Goal: Information Seeking & Learning: Learn about a topic

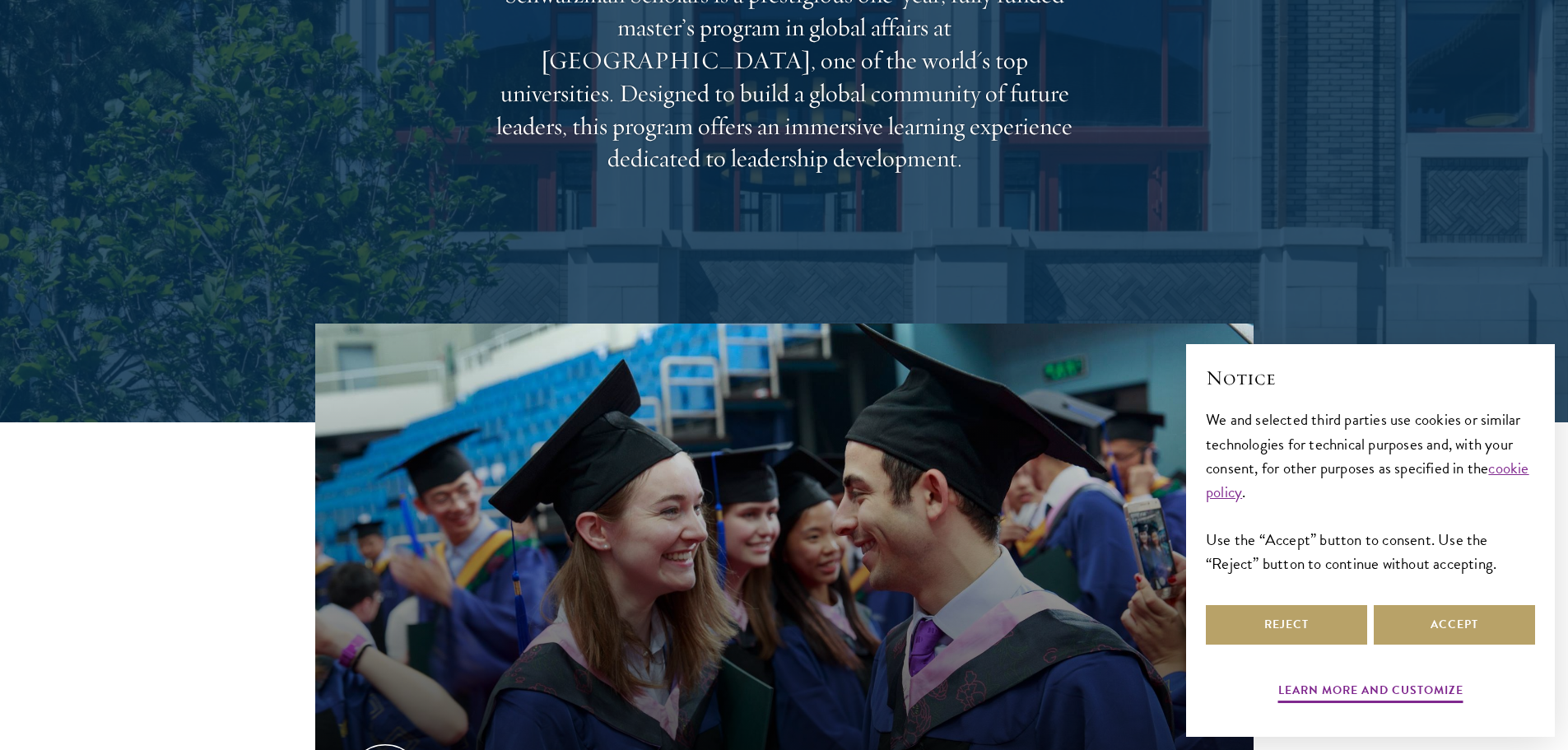
scroll to position [411, 0]
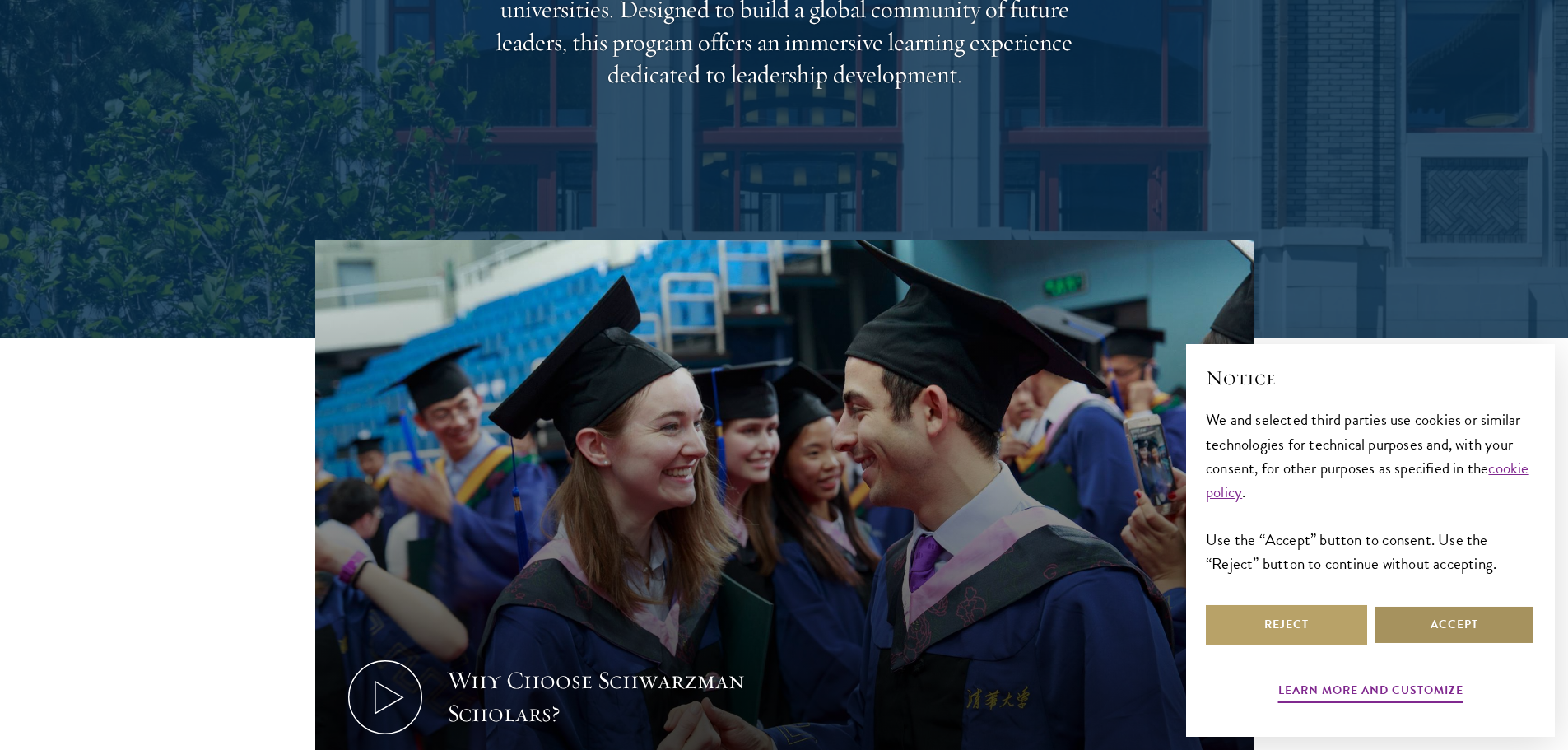
click at [1435, 629] on button "Accept" at bounding box center [1455, 625] width 161 height 40
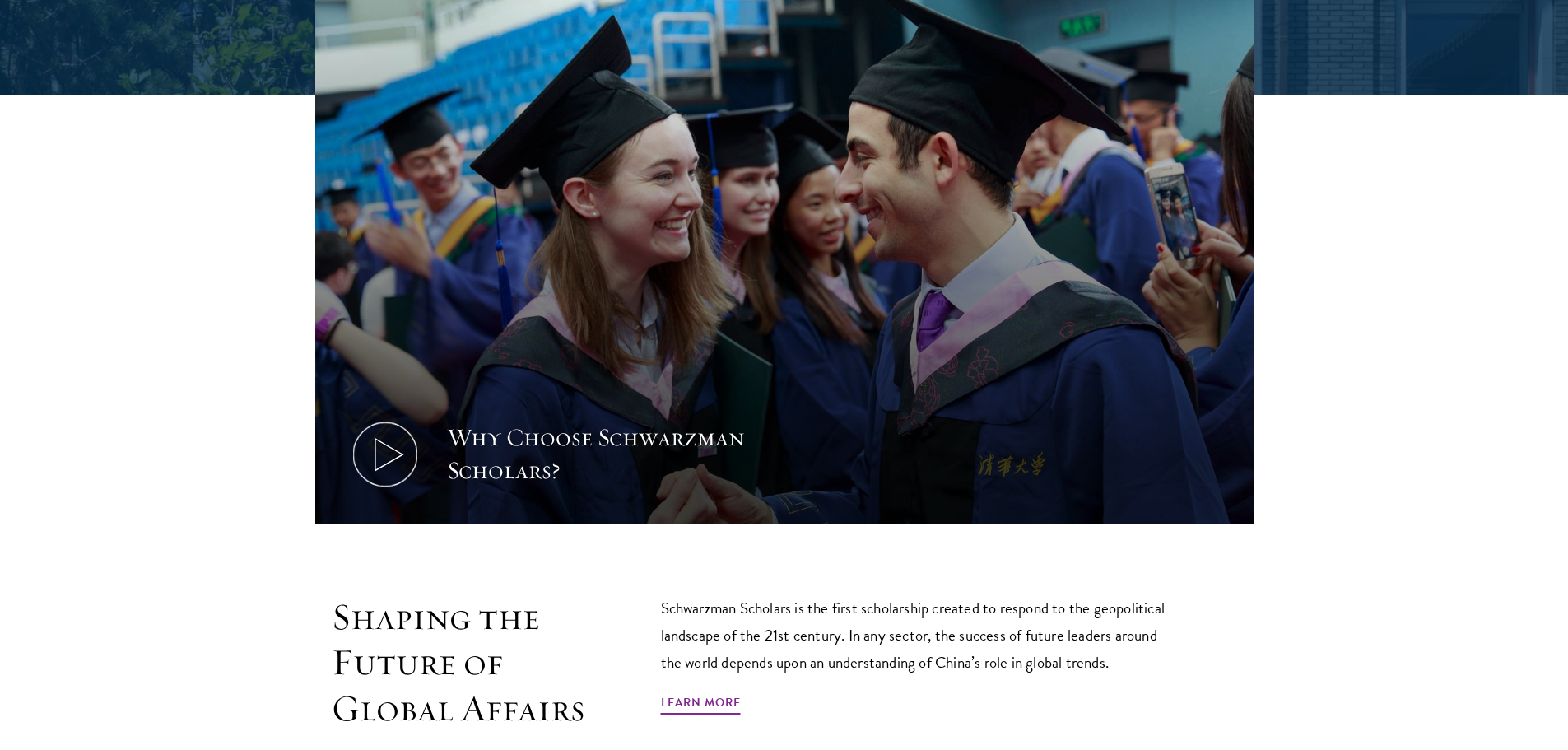
scroll to position [659, 0]
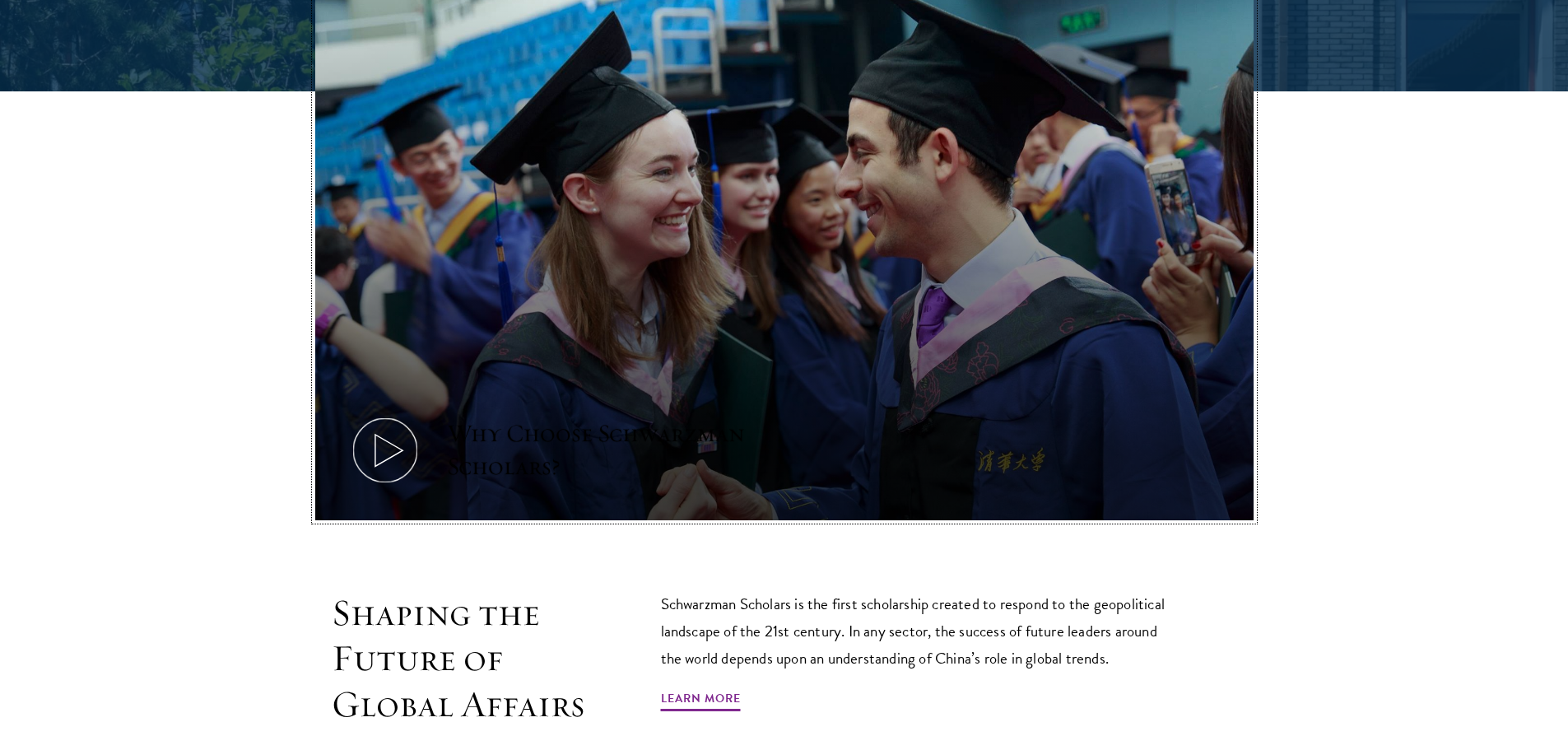
click at [745, 365] on button "Why Choose Schwarzman Scholars?" at bounding box center [784, 256] width 938 height 528
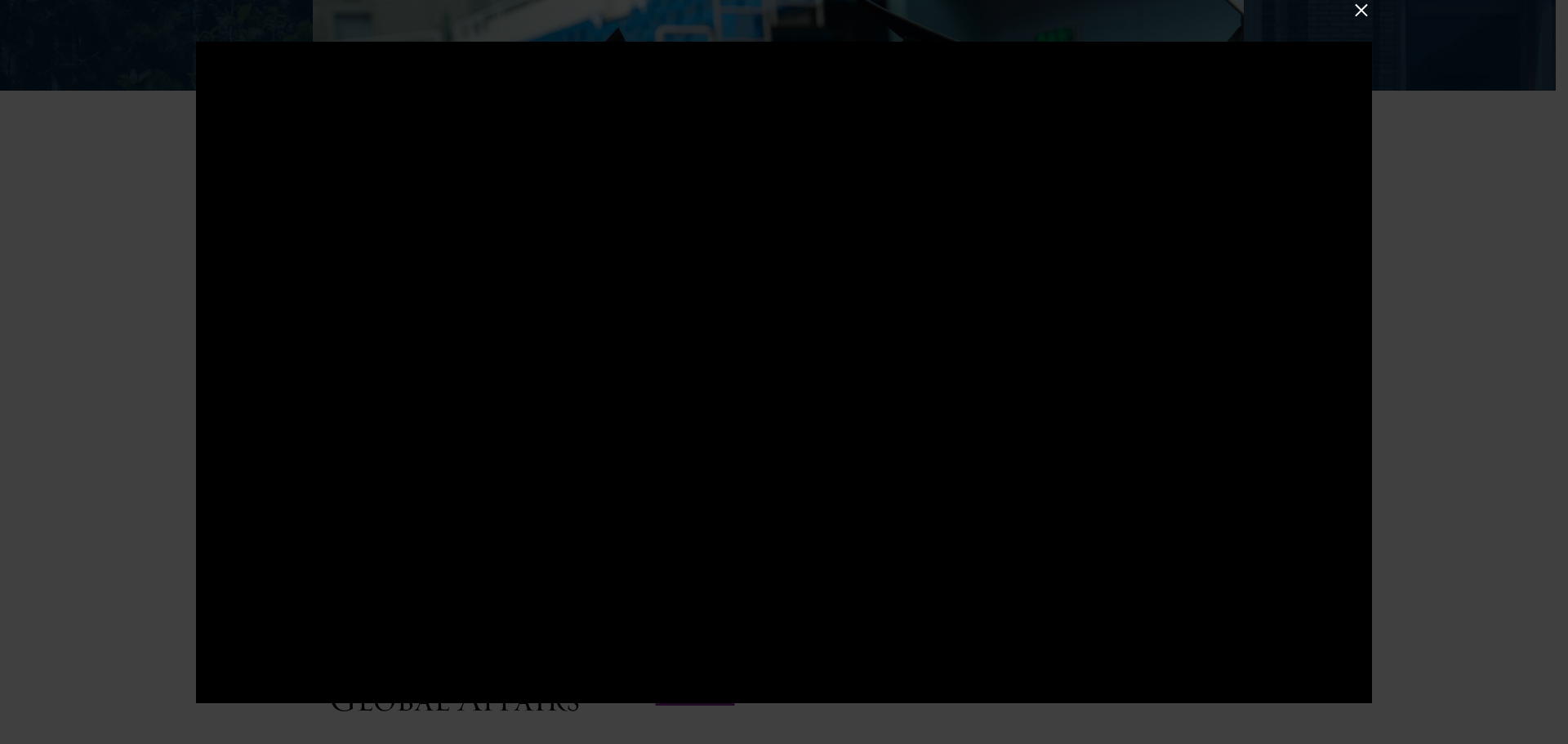
click at [1556, 346] on div at bounding box center [784, 372] width 1568 height 744
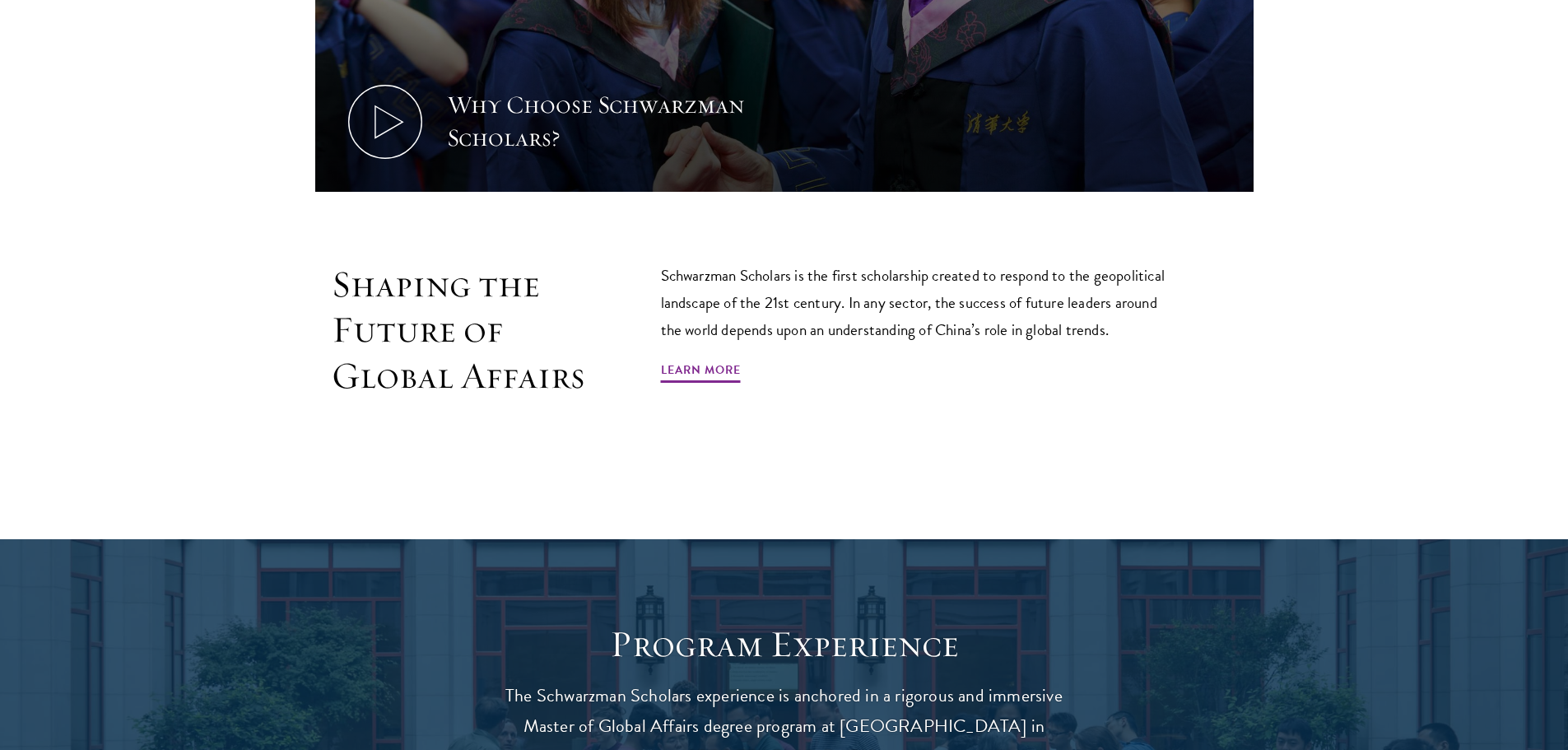
scroll to position [987, 0]
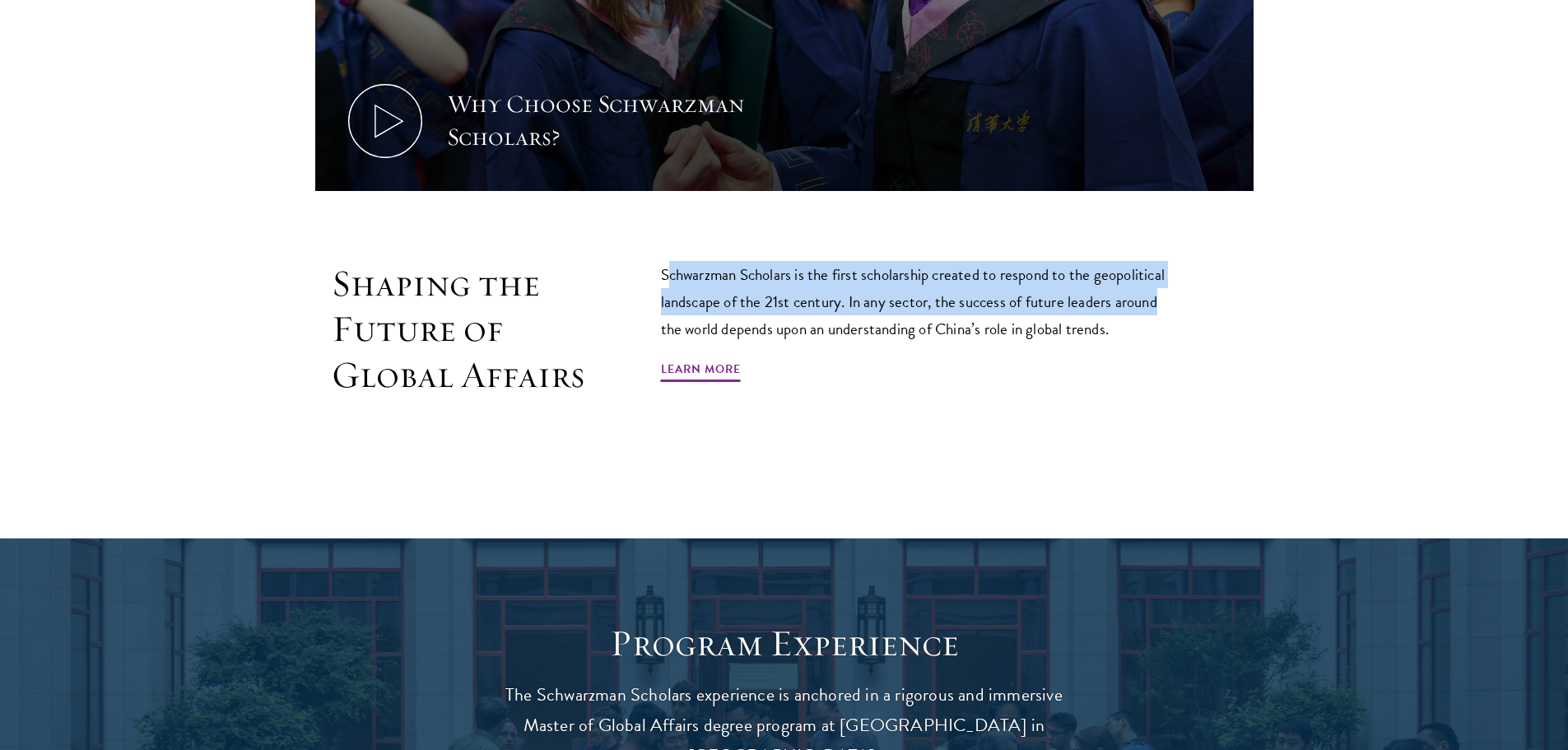
drag, startPoint x: 665, startPoint y: 281, endPoint x: 1180, endPoint y: 293, distance: 515.1
click at [1180, 293] on div "Shaping the Future of Global Affairs Schwarzman Scholars is the first scholarsh…" at bounding box center [784, 366] width 938 height 212
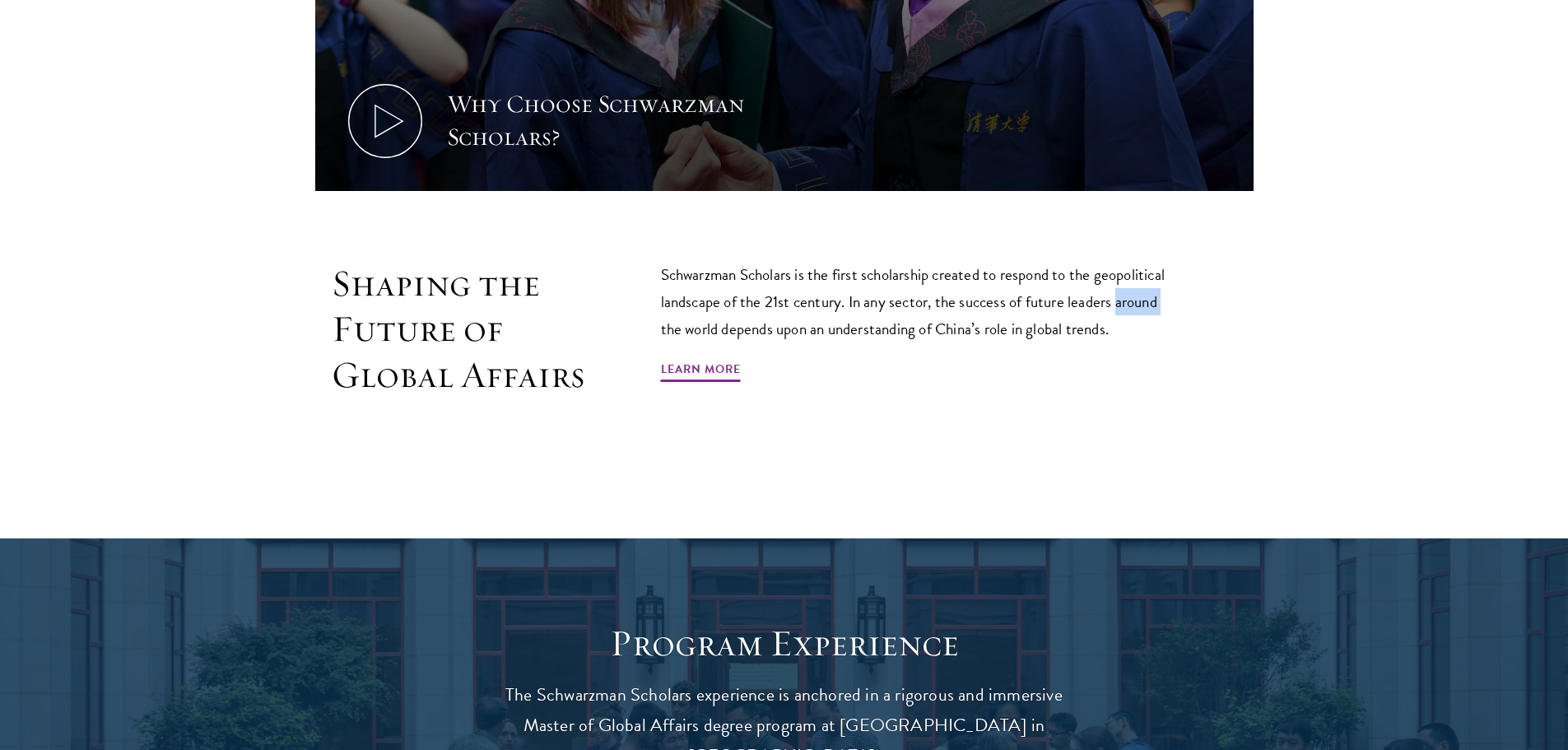
click at [1180, 293] on div "Shaping the Future of Global Affairs Schwarzman Scholars is the first scholarsh…" at bounding box center [784, 366] width 938 height 212
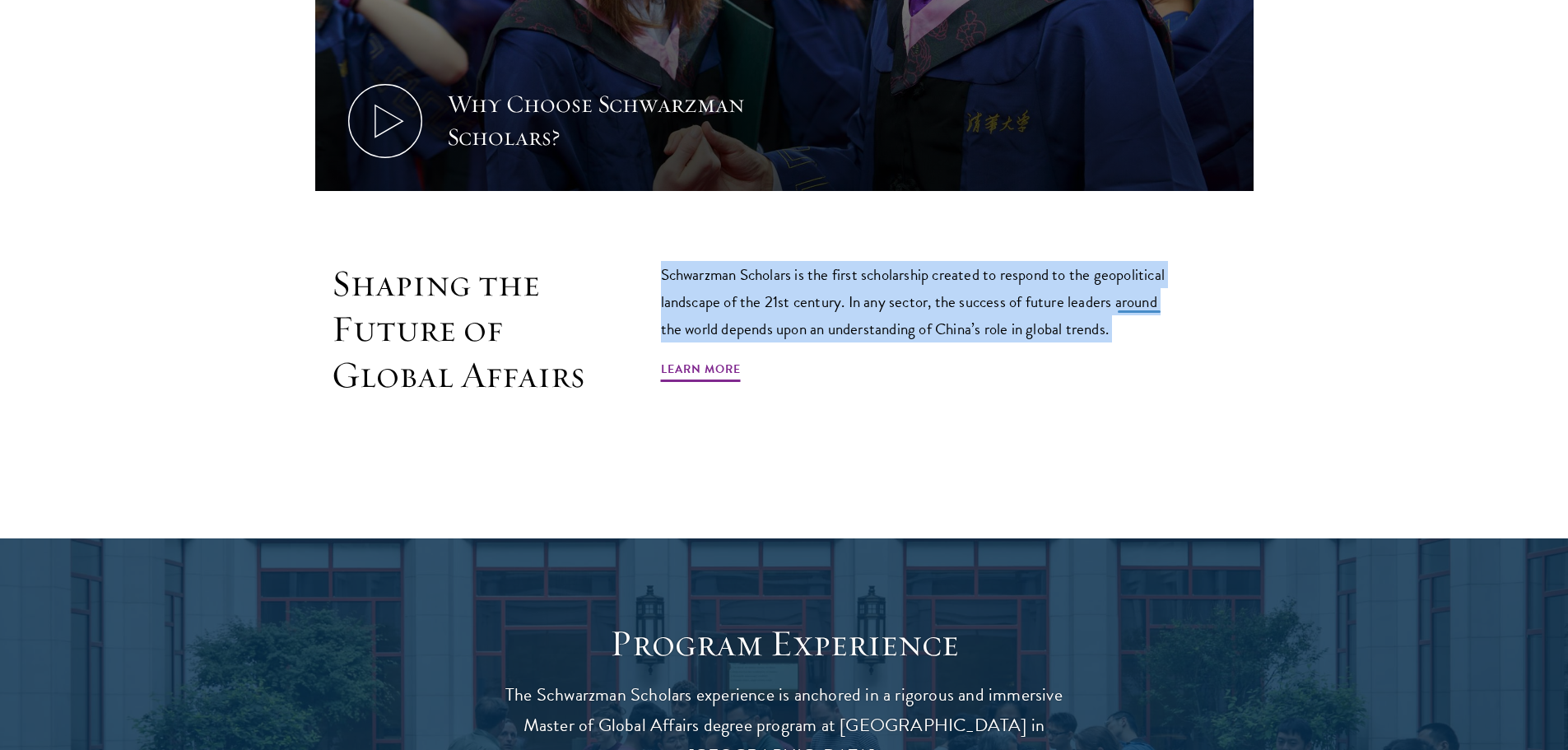
click at [1180, 293] on div "Shaping the Future of Global Affairs Schwarzman Scholars is the first scholarsh…" at bounding box center [784, 366] width 938 height 212
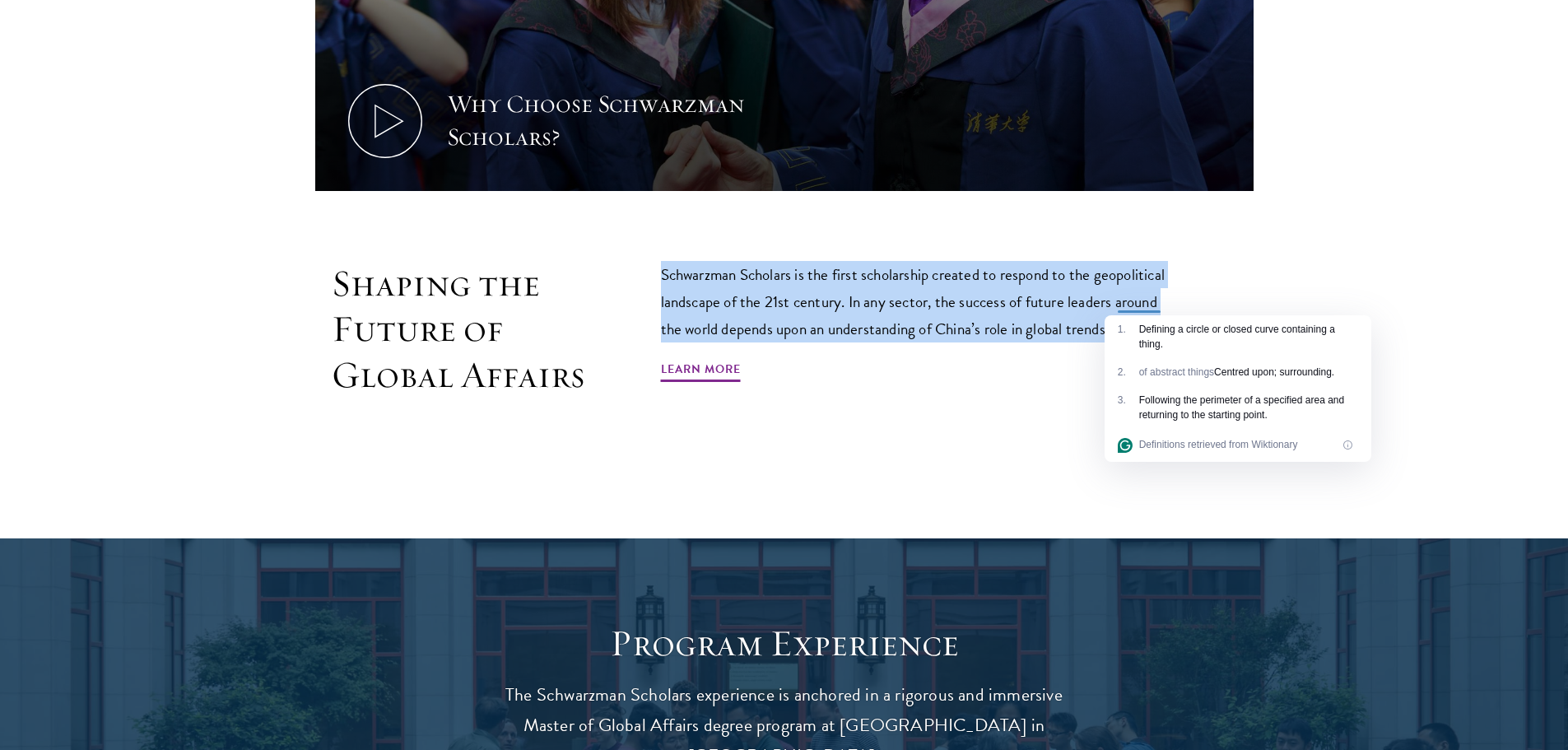
click at [1157, 307] on p "Schwarzman Scholars is the first scholarship created to respond to the geopolit…" at bounding box center [920, 302] width 519 height 82
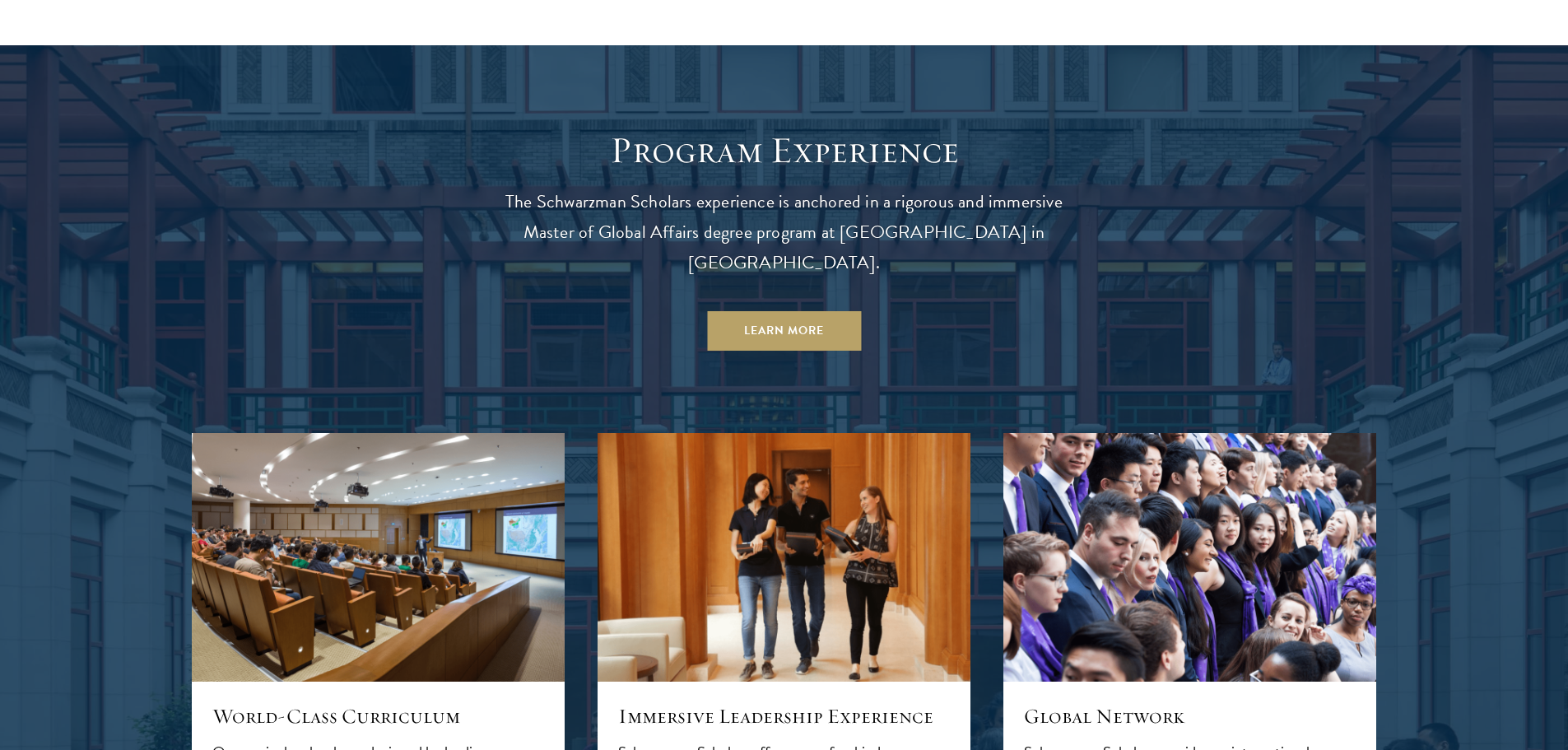
scroll to position [1481, 0]
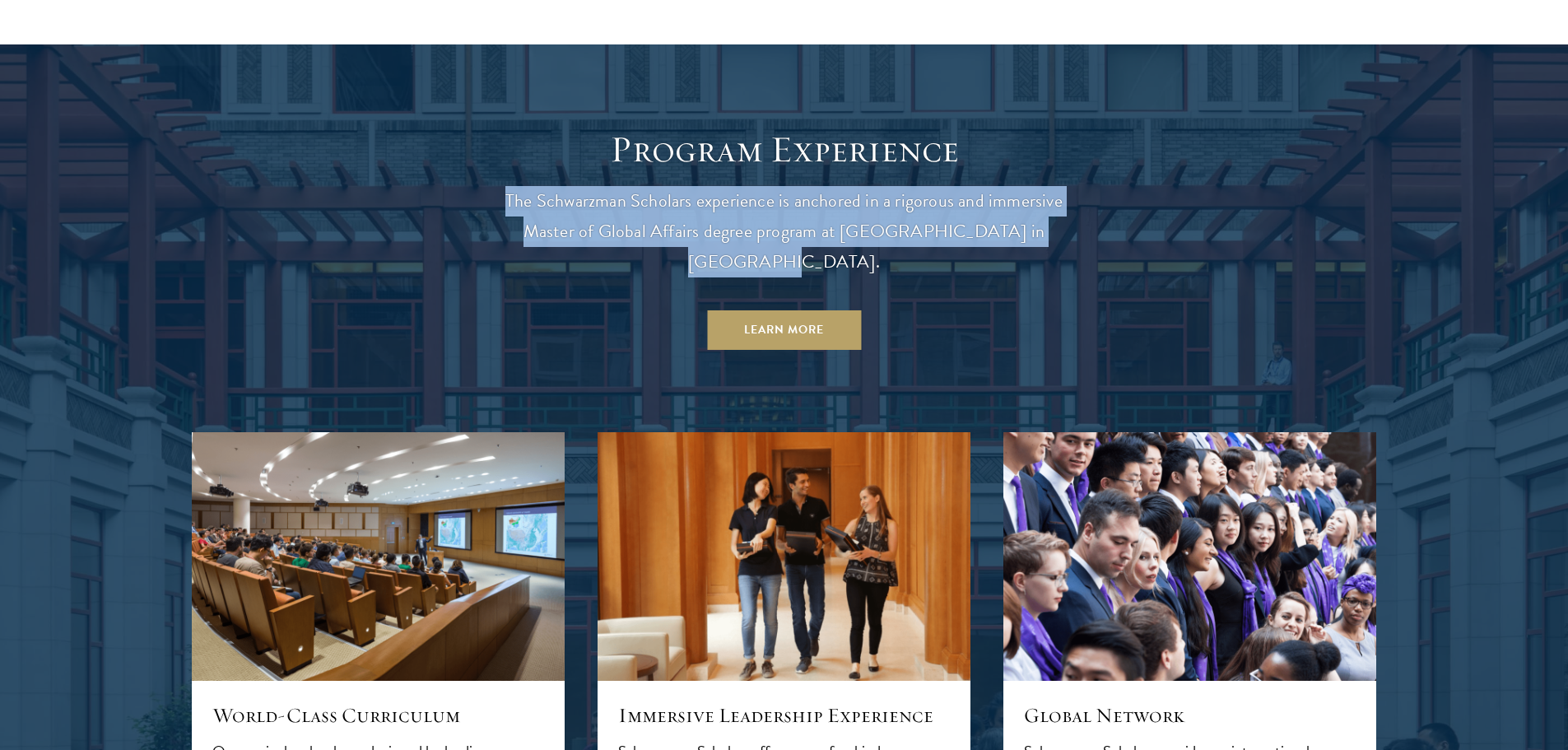
drag, startPoint x: 494, startPoint y: 192, endPoint x: 1158, endPoint y: 225, distance: 664.8
click at [1158, 225] on div "Program Experience The Schwarzman Scholars experience is anchored in a rigorous…" at bounding box center [784, 675] width 1185 height 1098
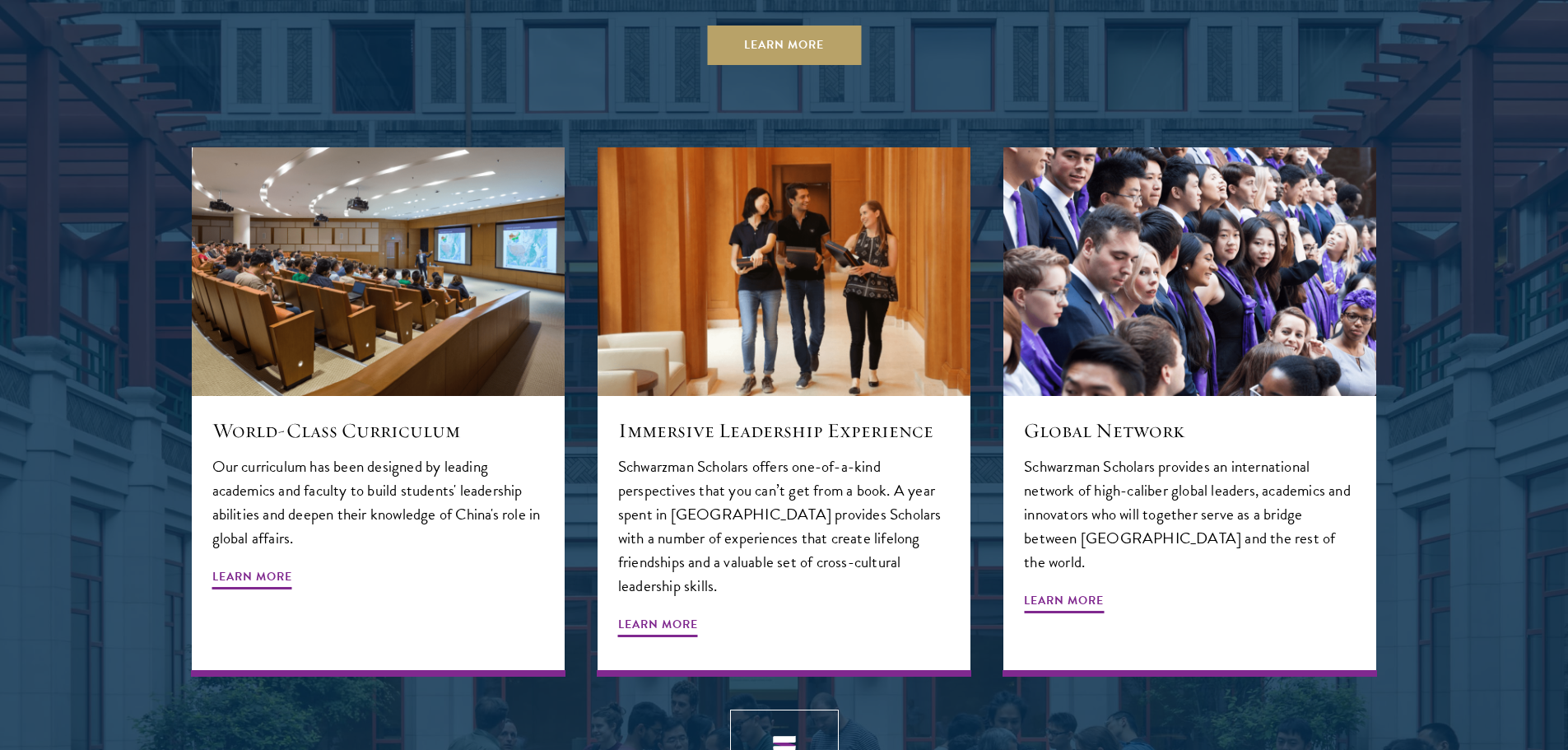
scroll to position [1810, 0]
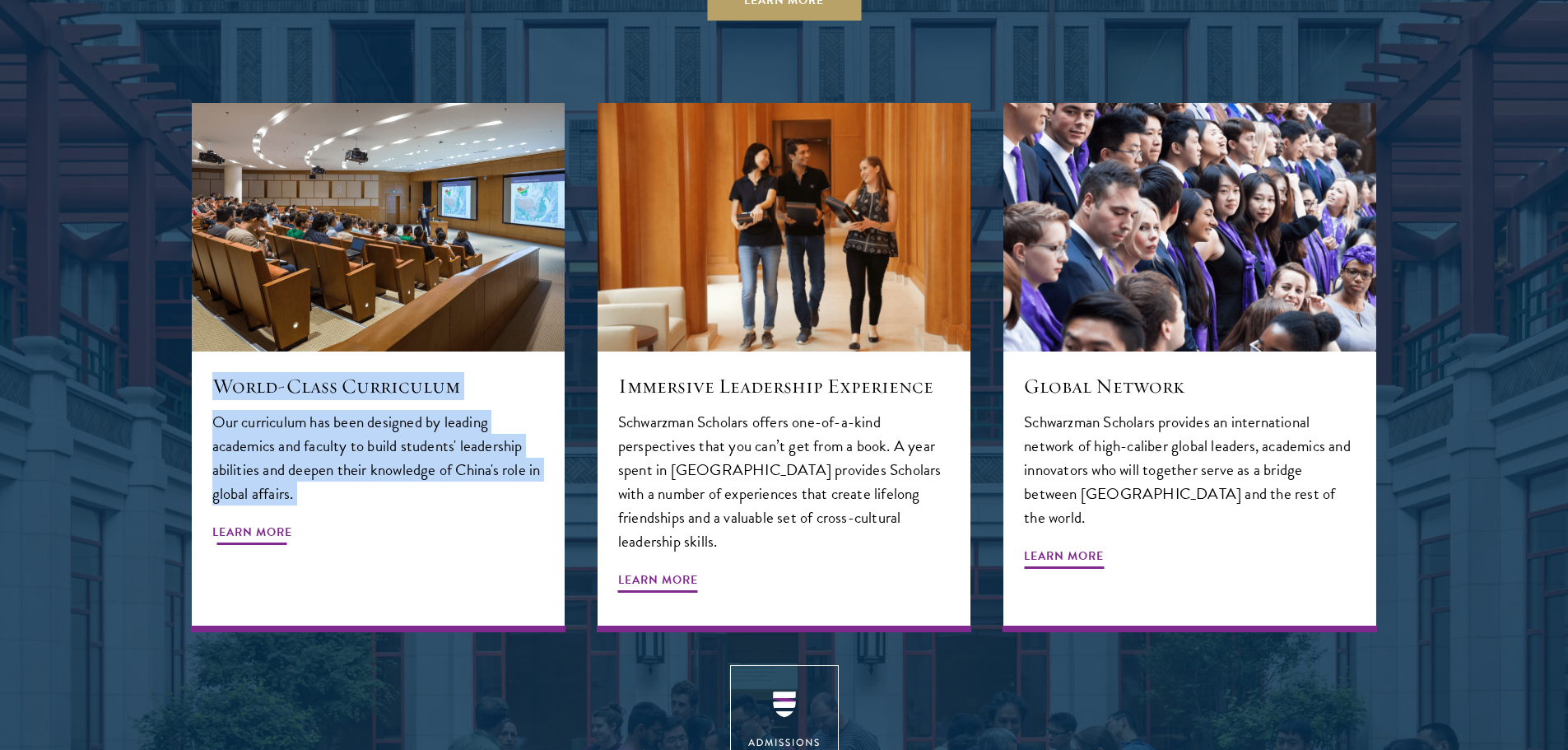
drag, startPoint x: 186, startPoint y: 357, endPoint x: 279, endPoint y: 483, distance: 156.6
click at [279, 483] on div "World-Class Curriculum Our curriculum has been designed by leading academics an…" at bounding box center [378, 367] width 406 height 563
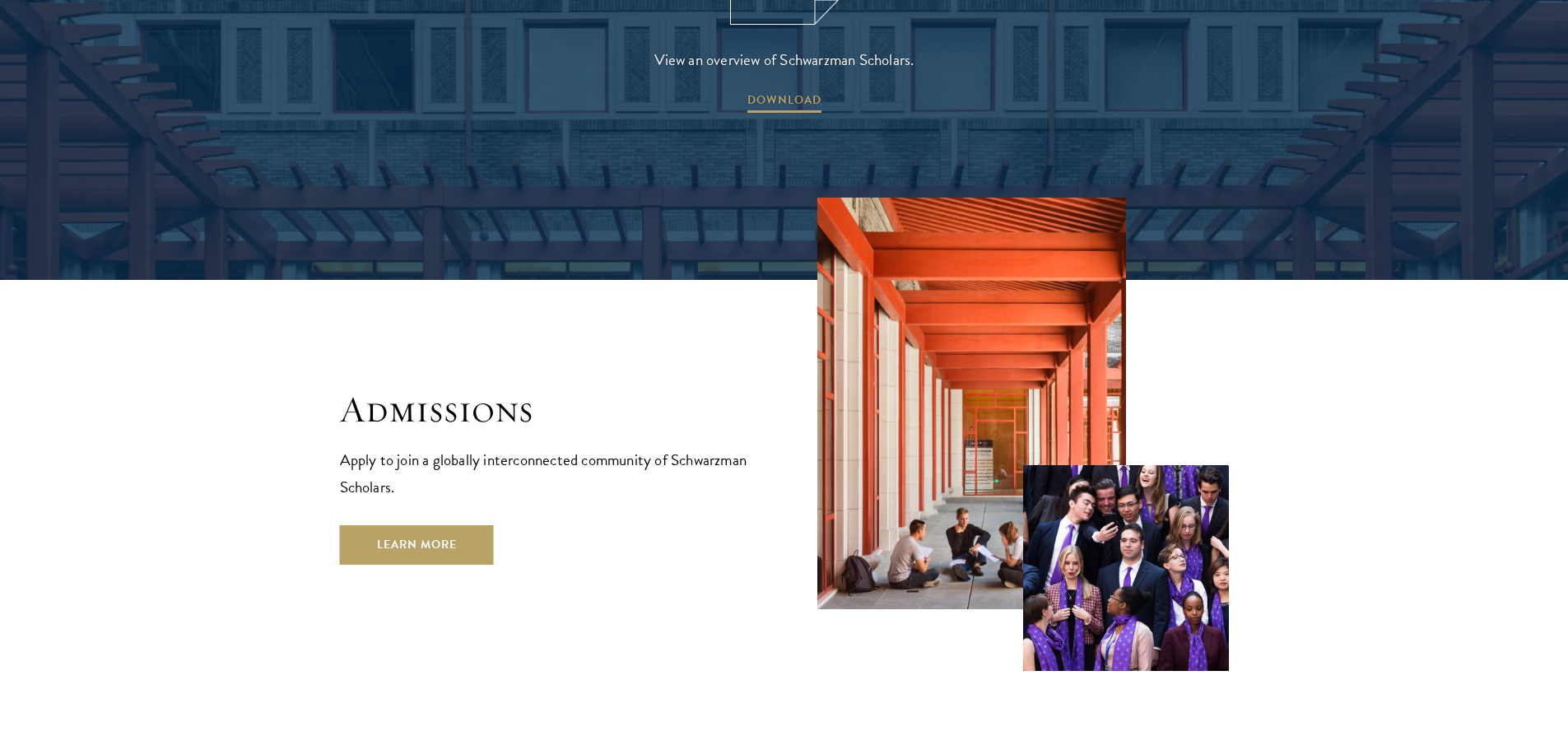
scroll to position [2634, 0]
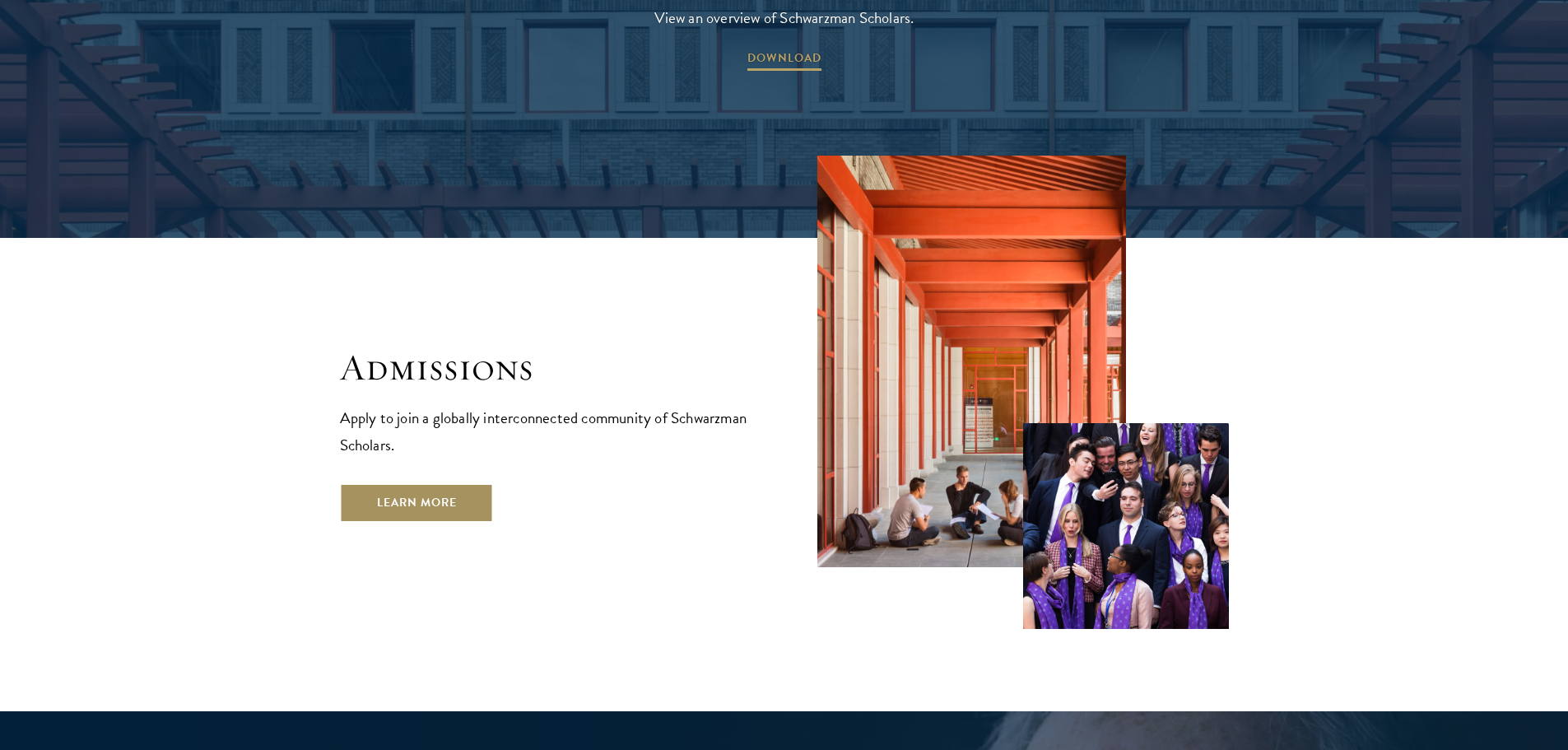
click at [418, 483] on link "Learn More" at bounding box center [417, 503] width 154 height 40
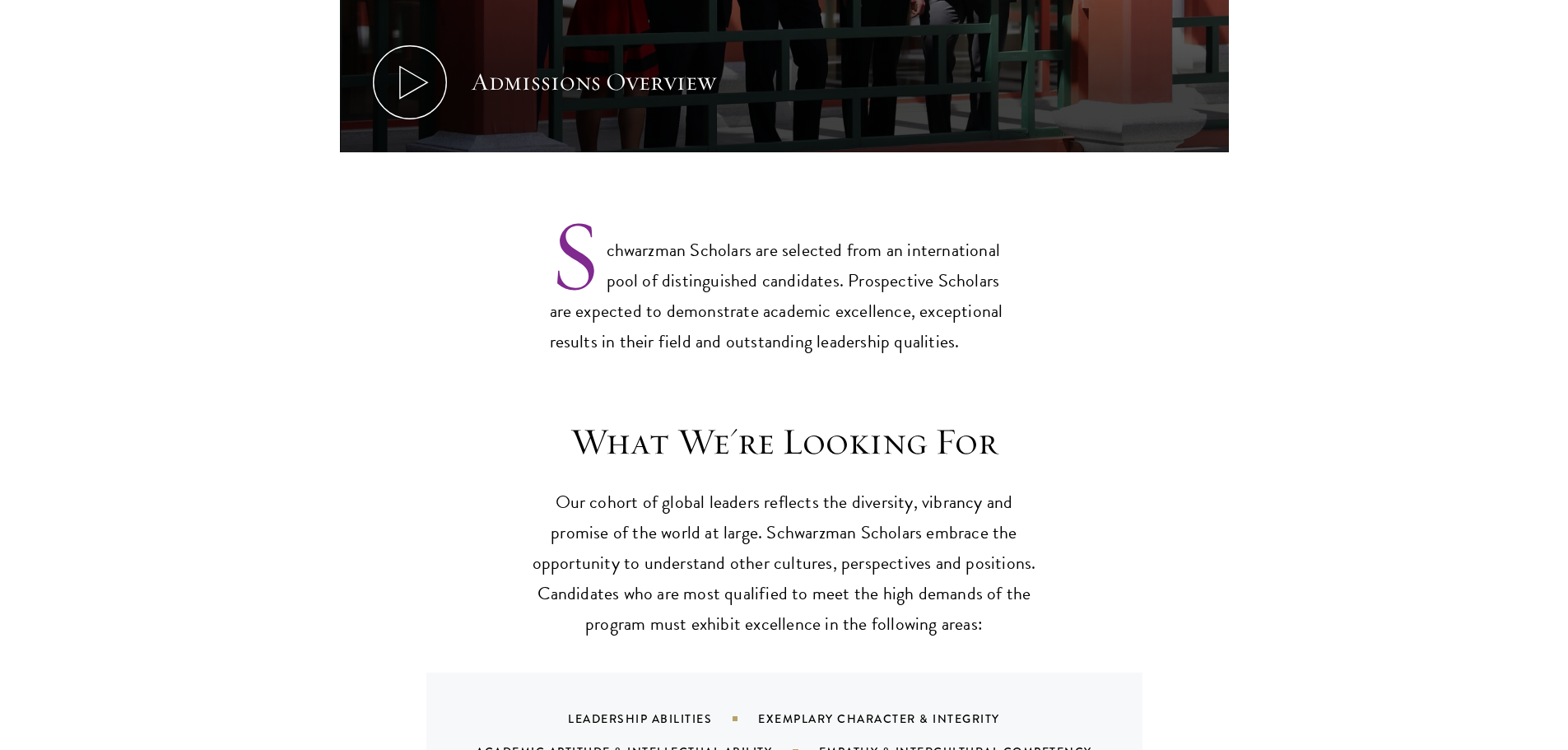
scroll to position [1317, 0]
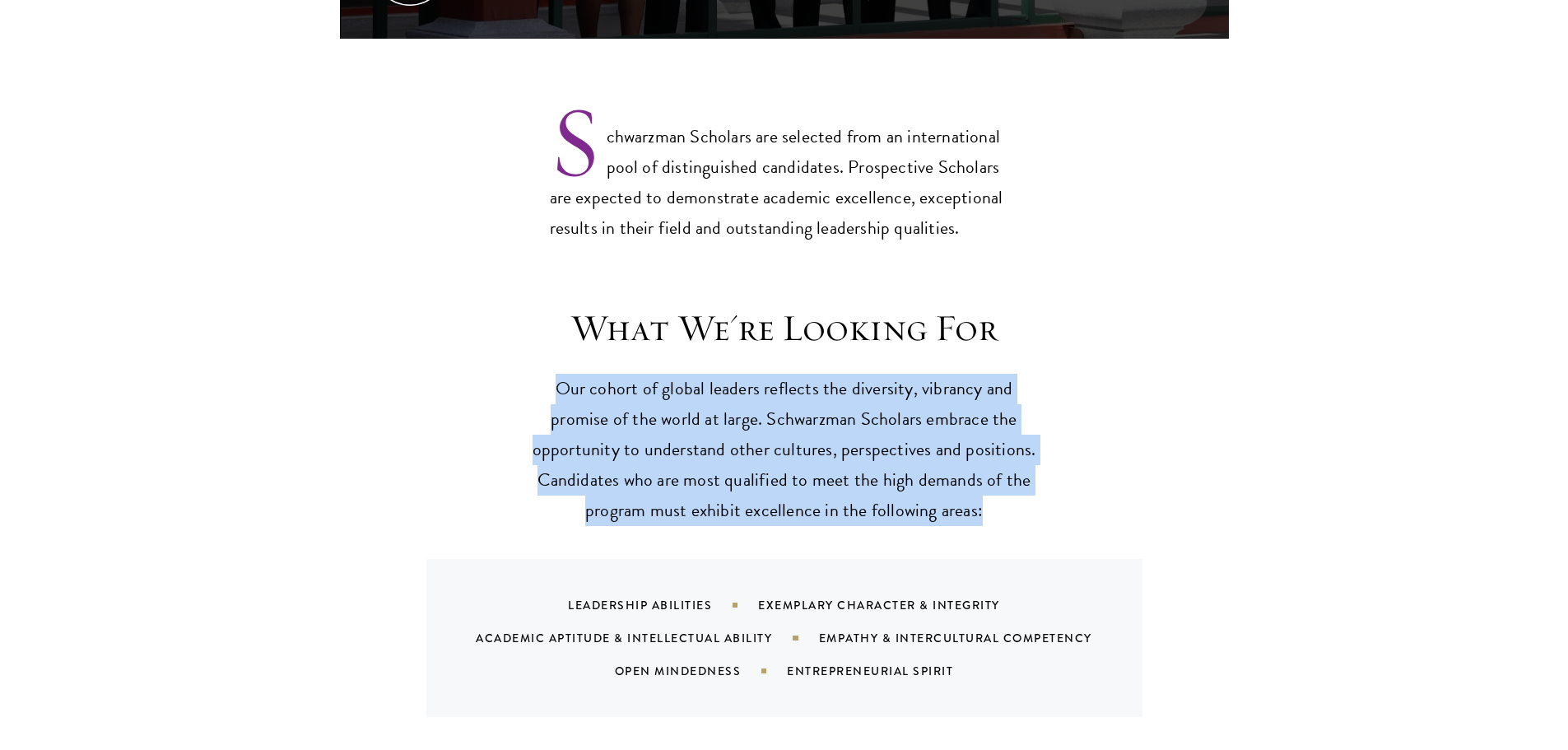
drag, startPoint x: 541, startPoint y: 355, endPoint x: 1086, endPoint y: 480, distance: 559.2
click at [1086, 480] on div "What We're Looking For Our cohort of global leaders reflects the diversity, vib…" at bounding box center [784, 511] width 889 height 411
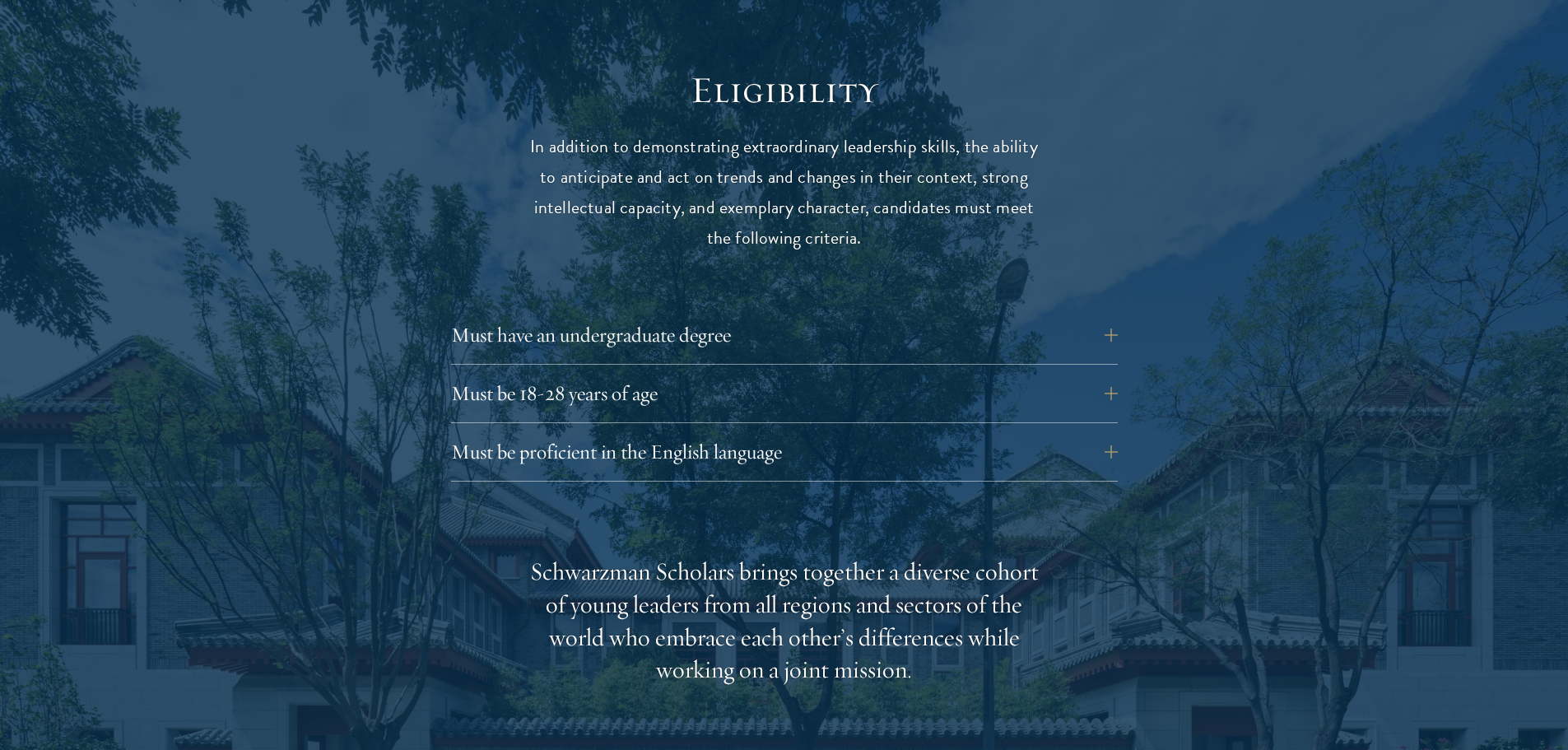
scroll to position [2140, 0]
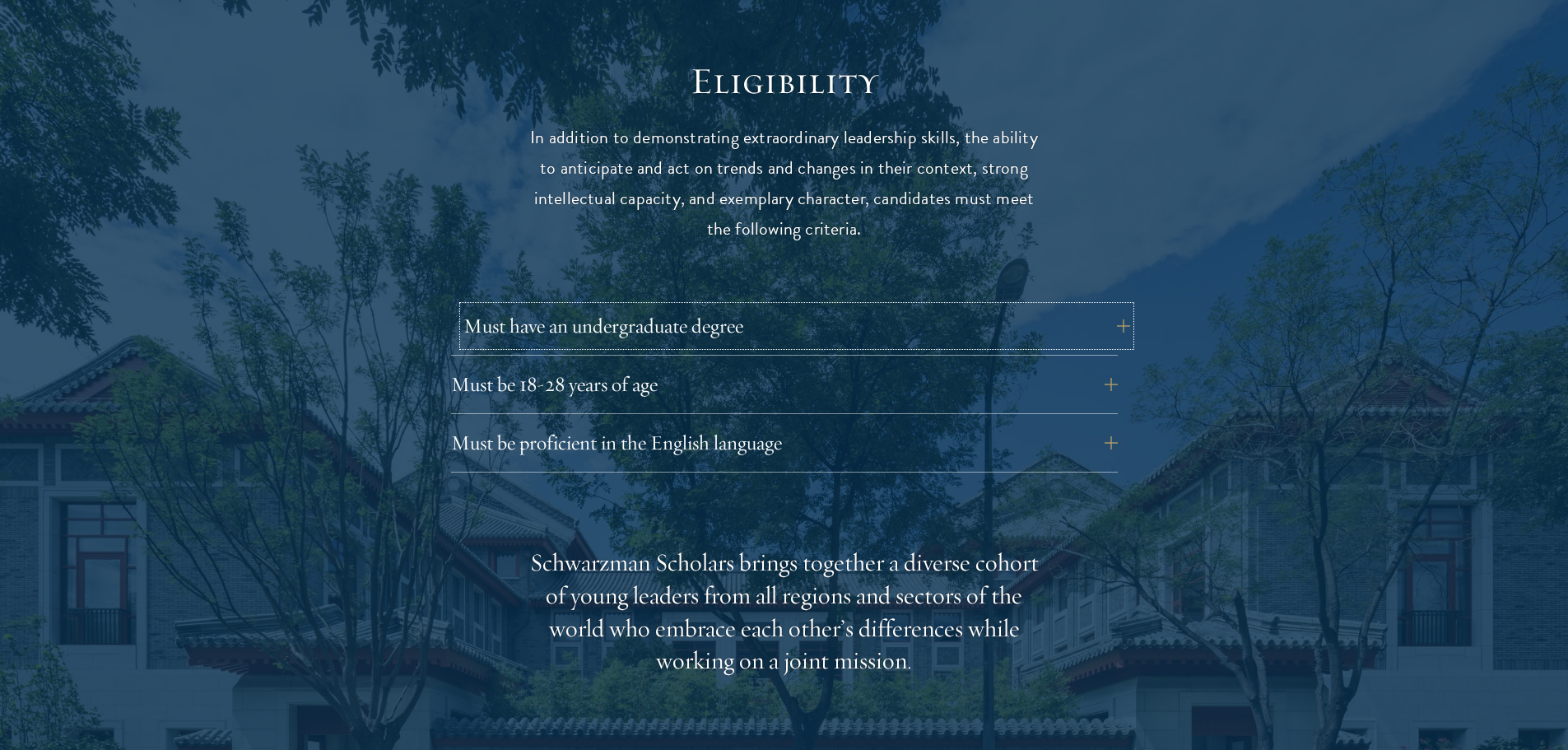
click at [646, 306] on button "Must have an undergraduate degree" at bounding box center [797, 326] width 667 height 40
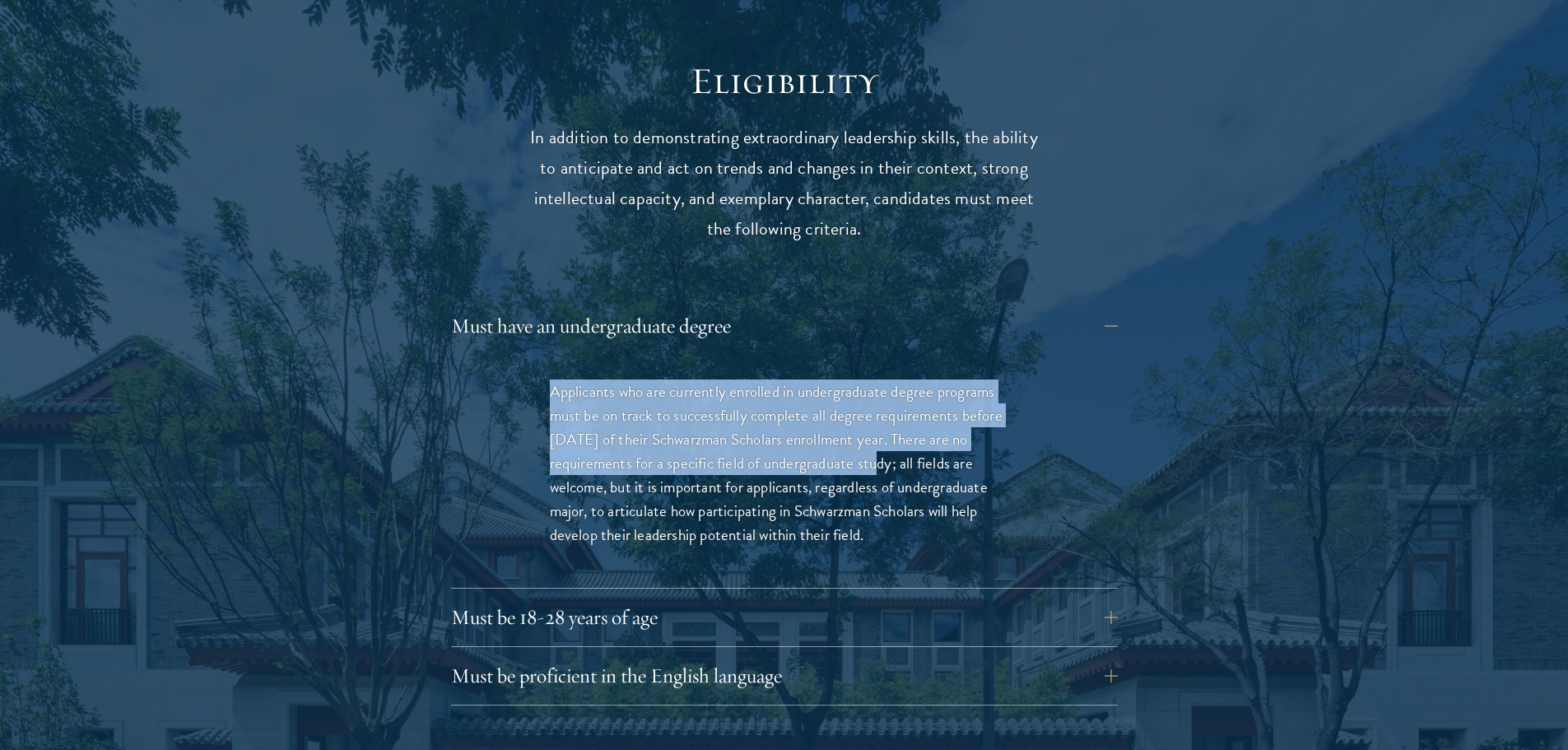
drag, startPoint x: 538, startPoint y: 367, endPoint x: 869, endPoint y: 424, distance: 335.9
click at [869, 424] on div "Applicants who are currently enrolled in undergraduate degree programs must be …" at bounding box center [784, 471] width 568 height 233
click at [560, 597] on button "Must be 18-28 years of age" at bounding box center [797, 617] width 667 height 40
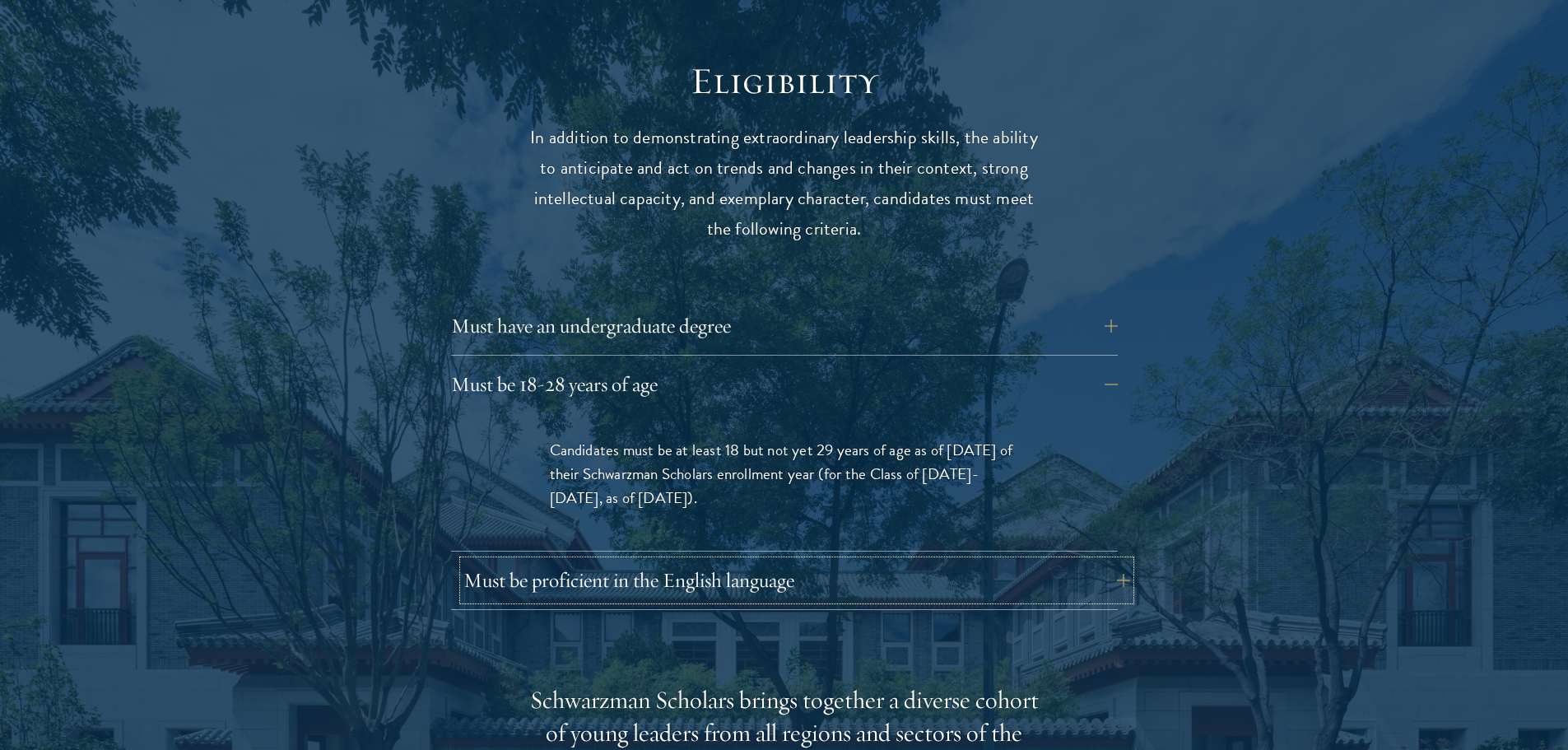
click at [554, 560] on button "Must be proficient in the English language" at bounding box center [797, 580] width 667 height 40
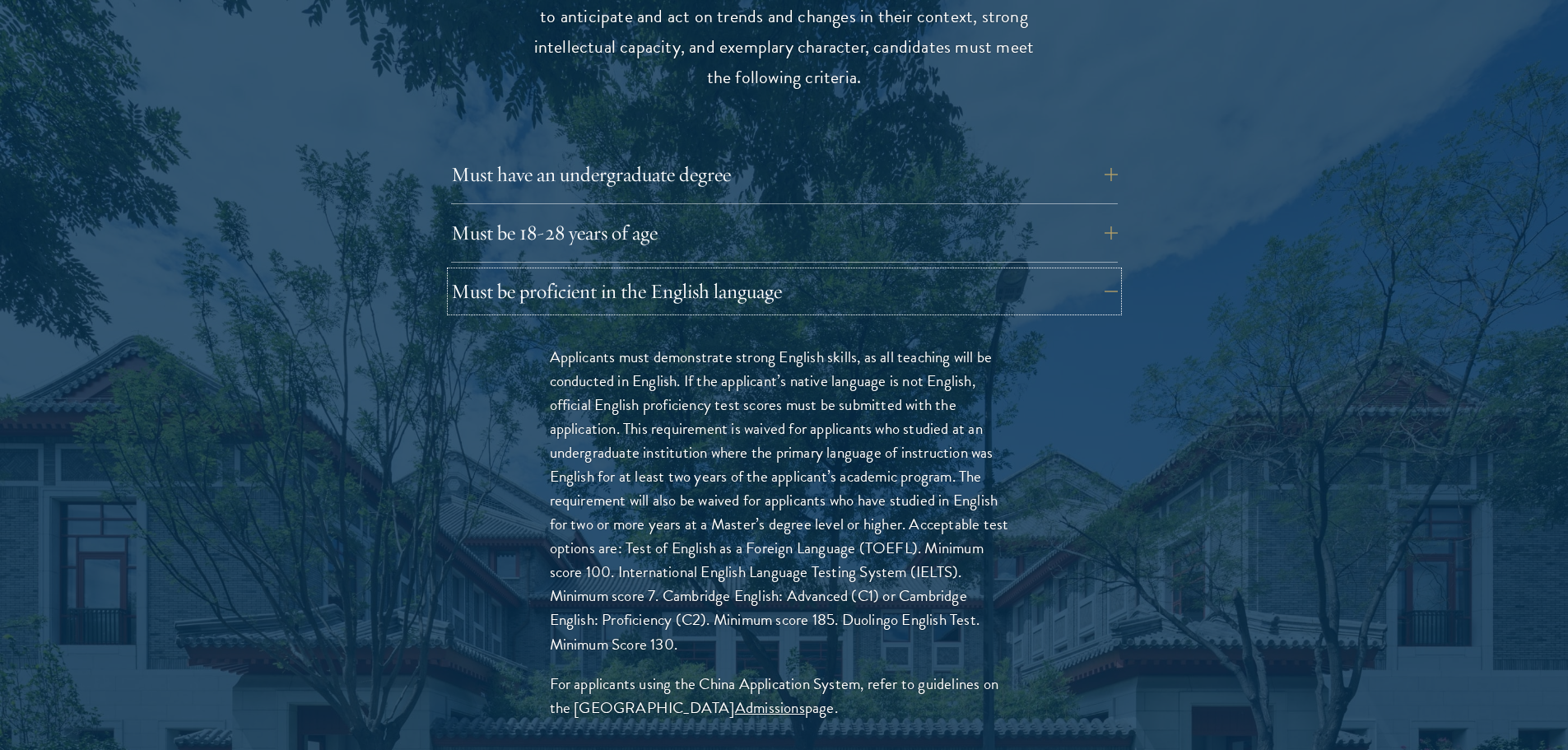
scroll to position [2304, 0]
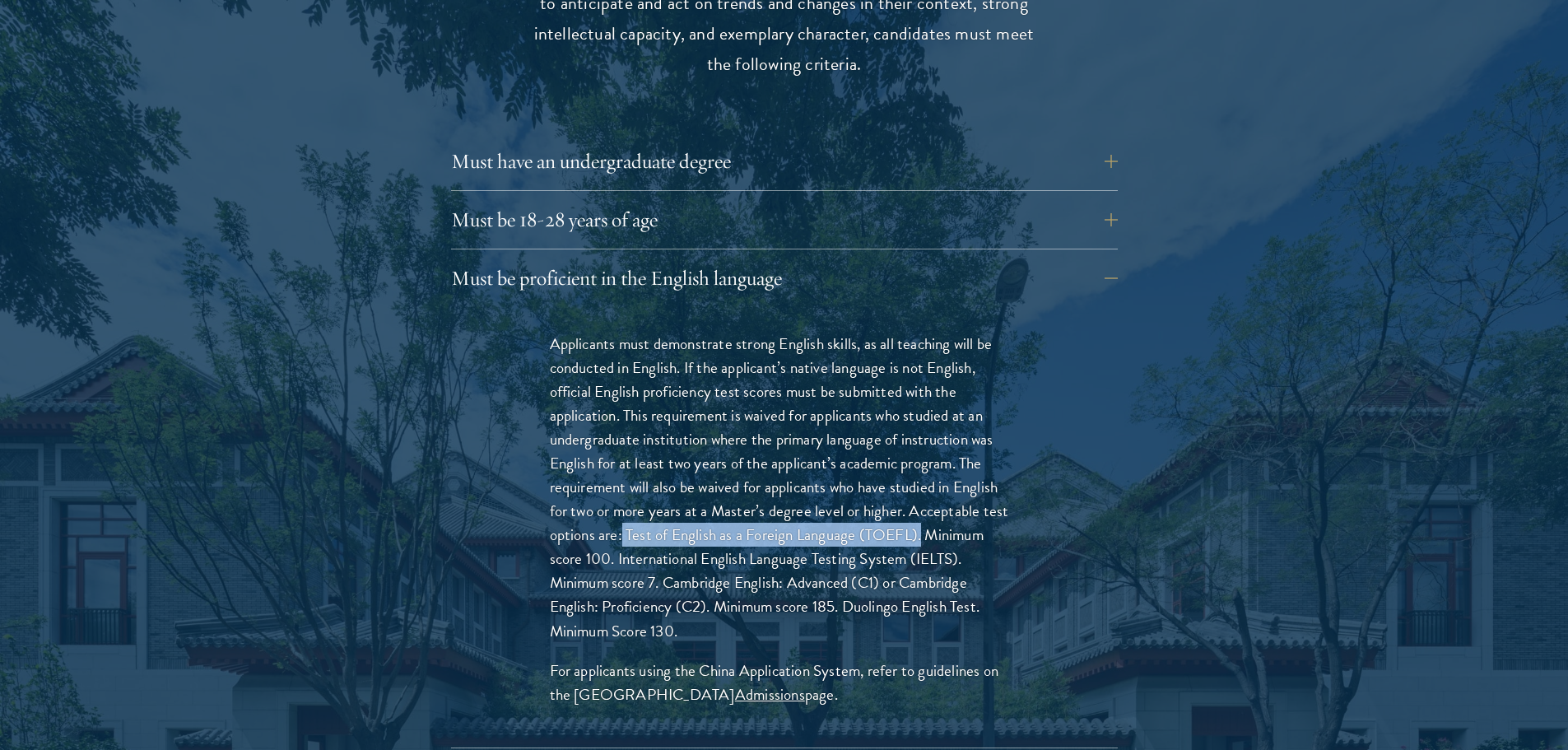
drag, startPoint x: 623, startPoint y: 503, endPoint x: 920, endPoint y: 504, distance: 297.0
click at [920, 504] on p "Applicants must demonstrate strong English skills, as all teaching will be cond…" at bounding box center [784, 487] width 469 height 311
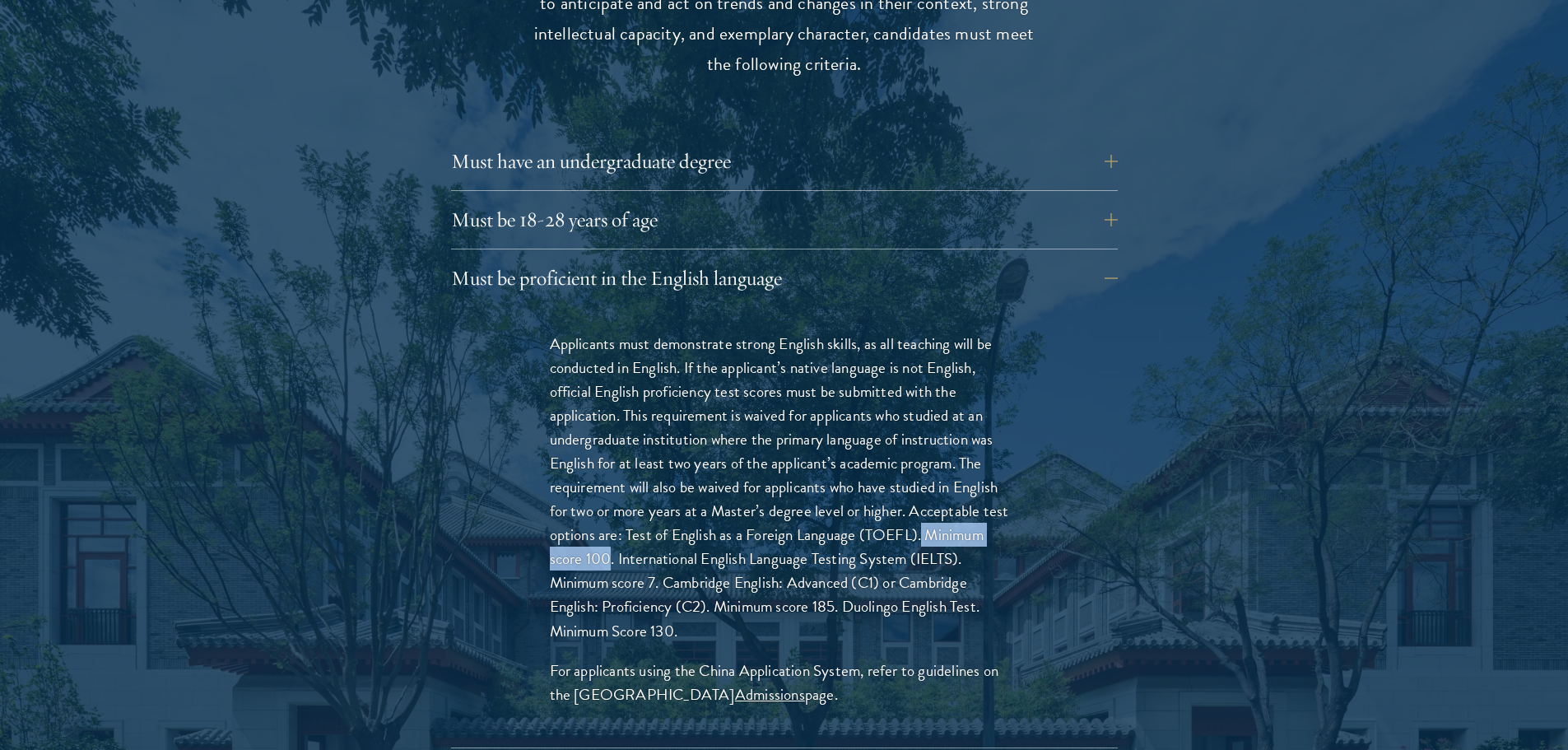
drag, startPoint x: 924, startPoint y: 502, endPoint x: 607, endPoint y: 521, distance: 317.6
click at [607, 521] on p "Applicants must demonstrate strong English skills, as all teaching will be cond…" at bounding box center [784, 487] width 469 height 311
click at [606, 521] on p "Applicants must demonstrate strong English skills, as all teaching will be cond…" at bounding box center [784, 487] width 469 height 311
drag, startPoint x: 611, startPoint y: 514, endPoint x: 621, endPoint y: 504, distance: 14.1
click at [621, 504] on p "Applicants must demonstrate strong English skills, as all teaching will be cond…" at bounding box center [784, 487] width 469 height 311
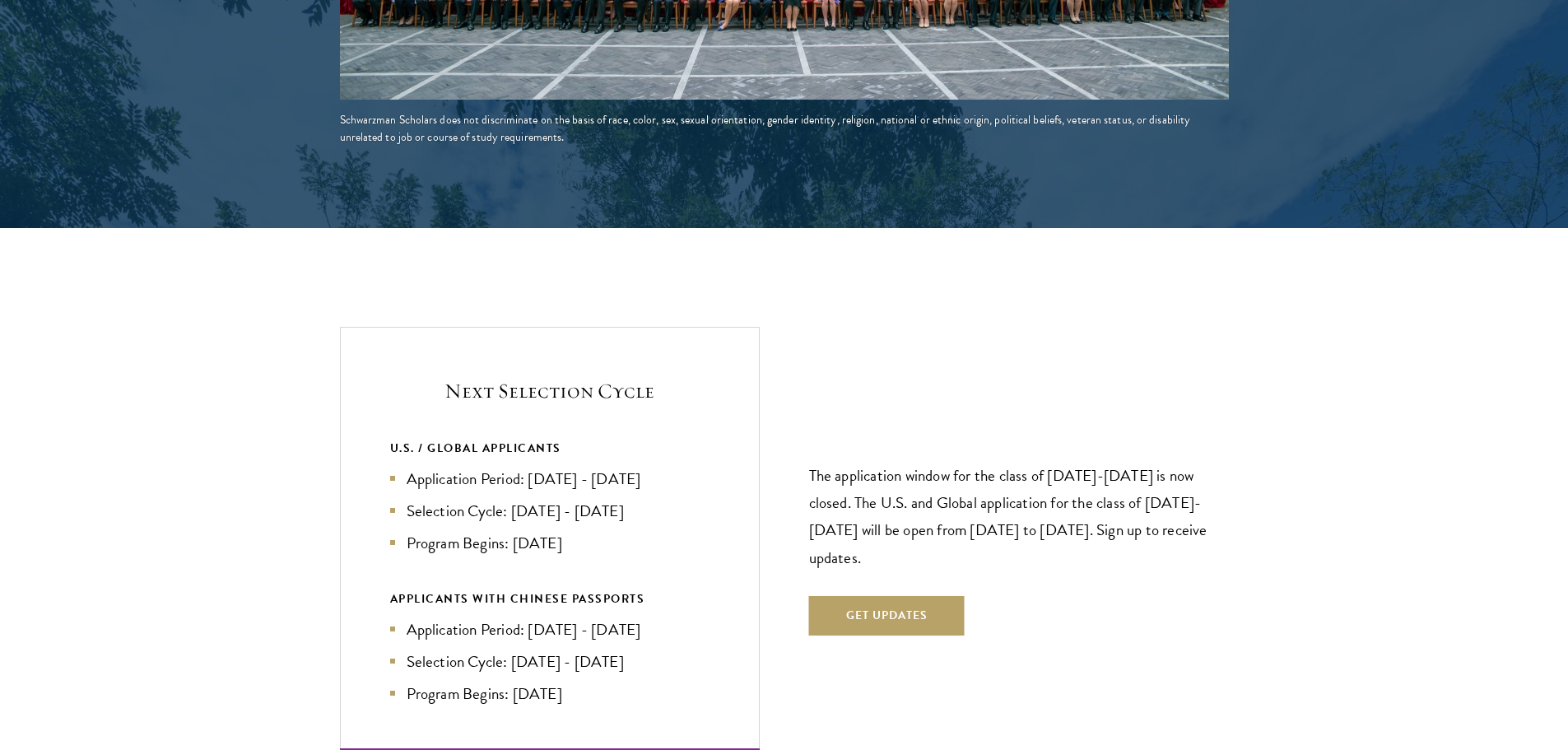
scroll to position [3786, 0]
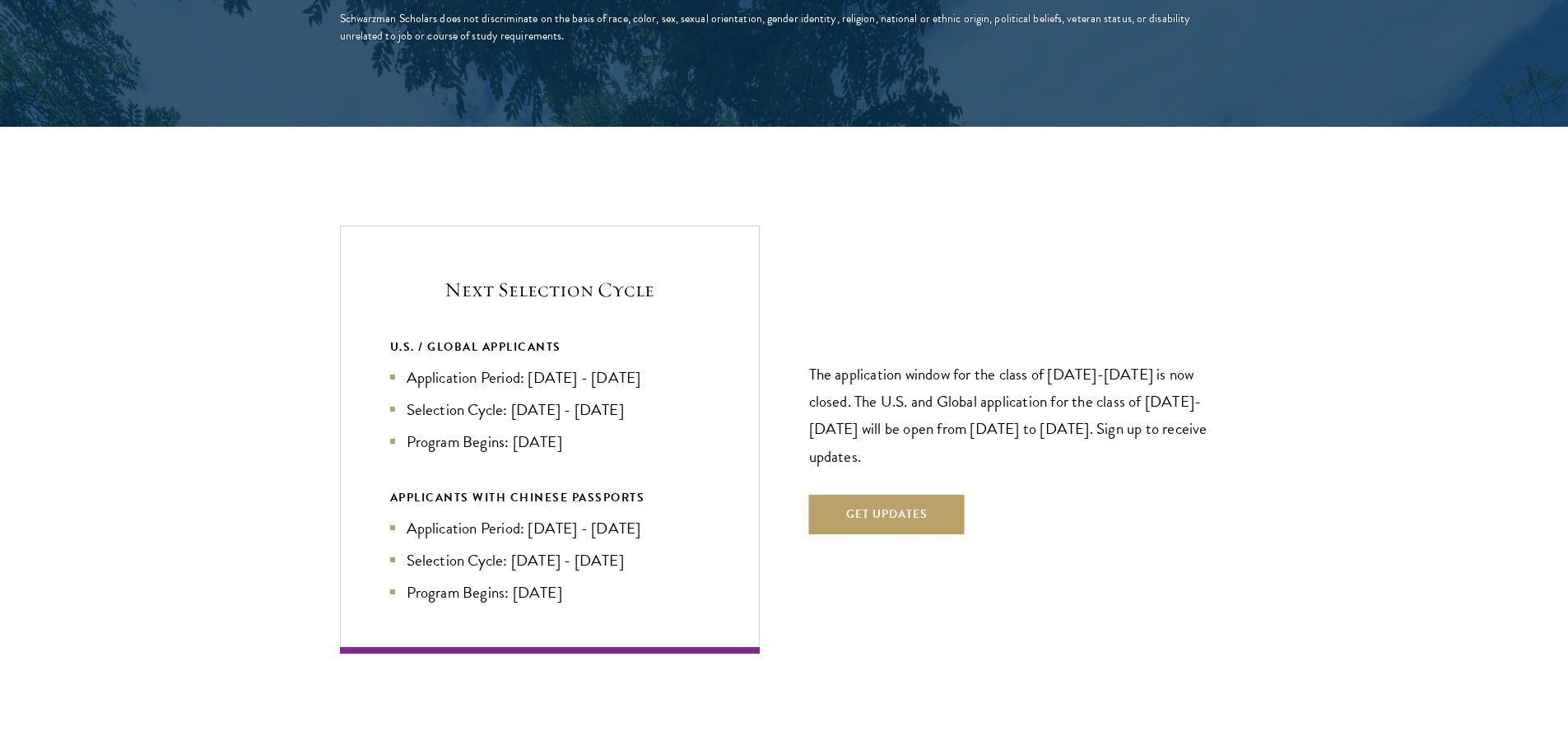
drag, startPoint x: 396, startPoint y: 346, endPoint x: 671, endPoint y: 331, distance: 275.4
click at [671, 337] on div "U.S. / GLOBAL APPLICANTS Application Period: [DATE] - [DATE] Selection Cycle: […" at bounding box center [550, 395] width 319 height 117
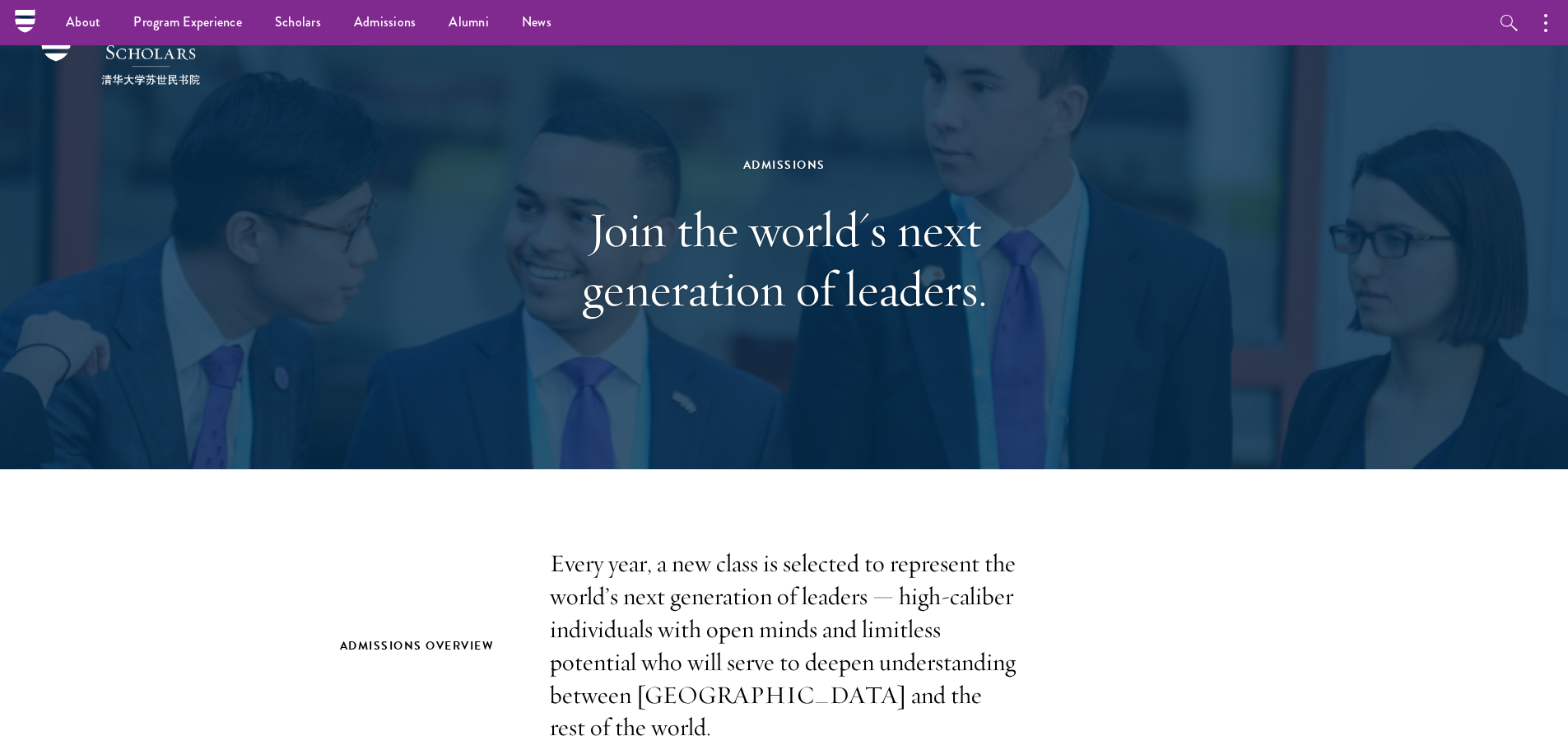
scroll to position [0, 0]
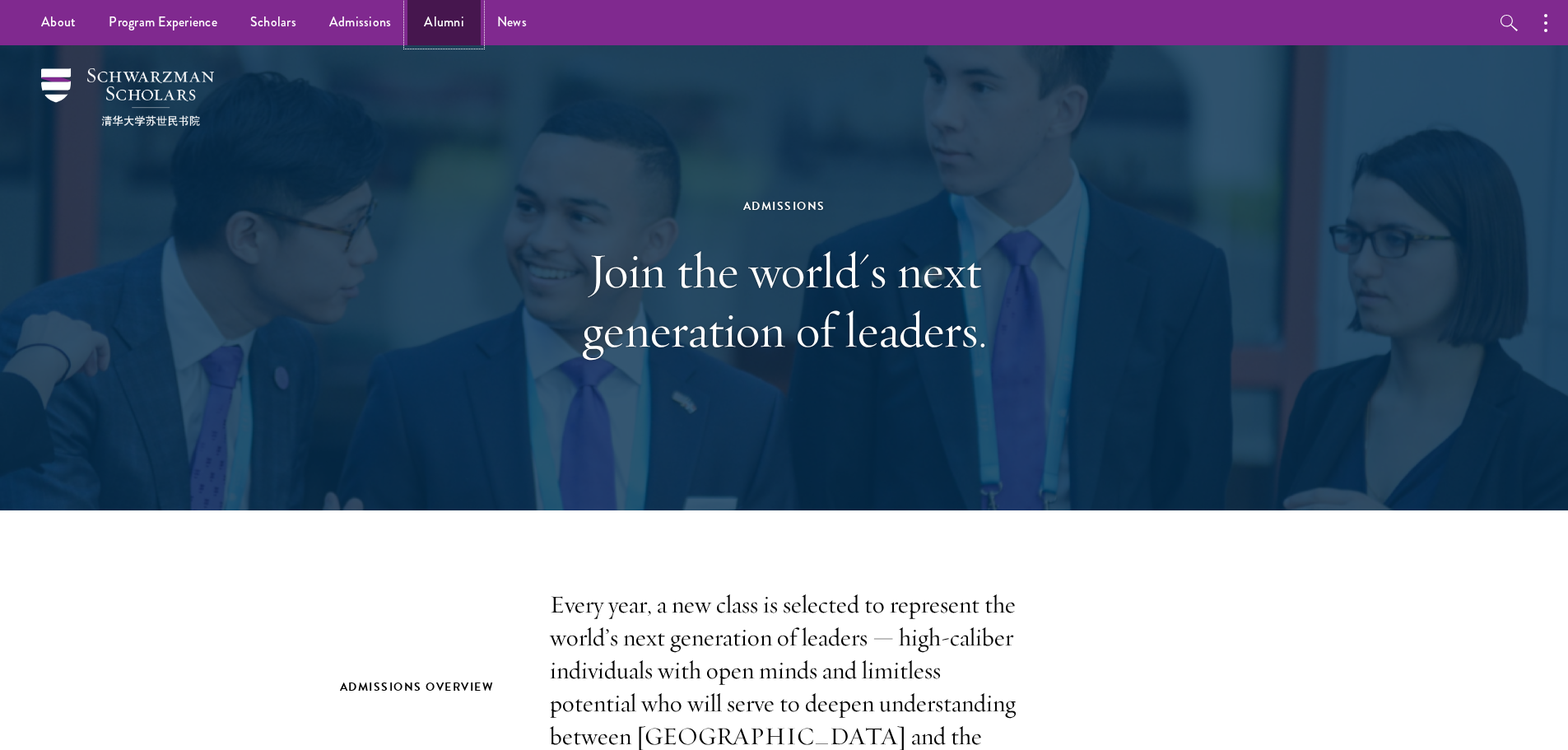
click at [430, 32] on link "Alumni" at bounding box center [444, 23] width 73 height 46
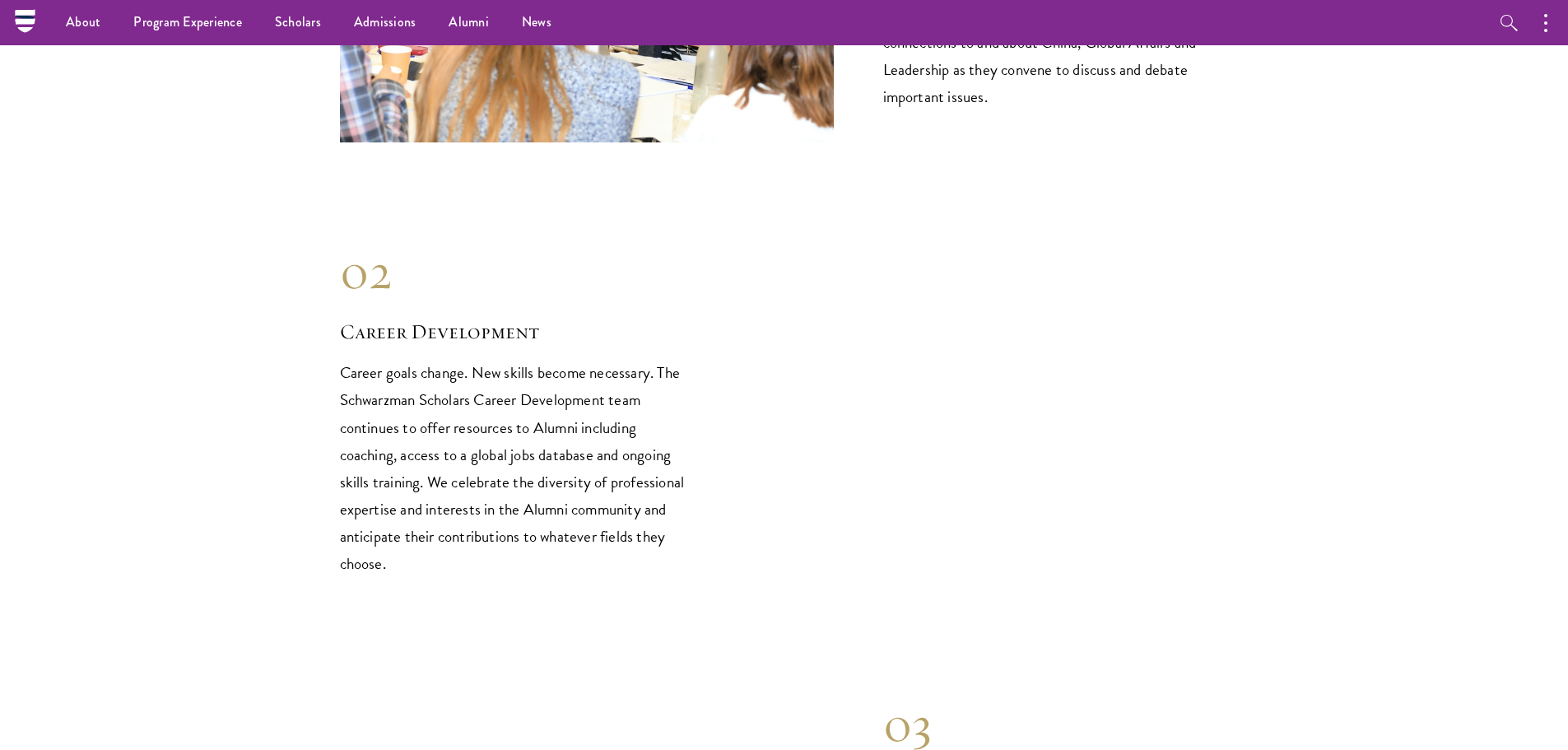
scroll to position [1893, 0]
